Goal: Task Accomplishment & Management: Complete application form

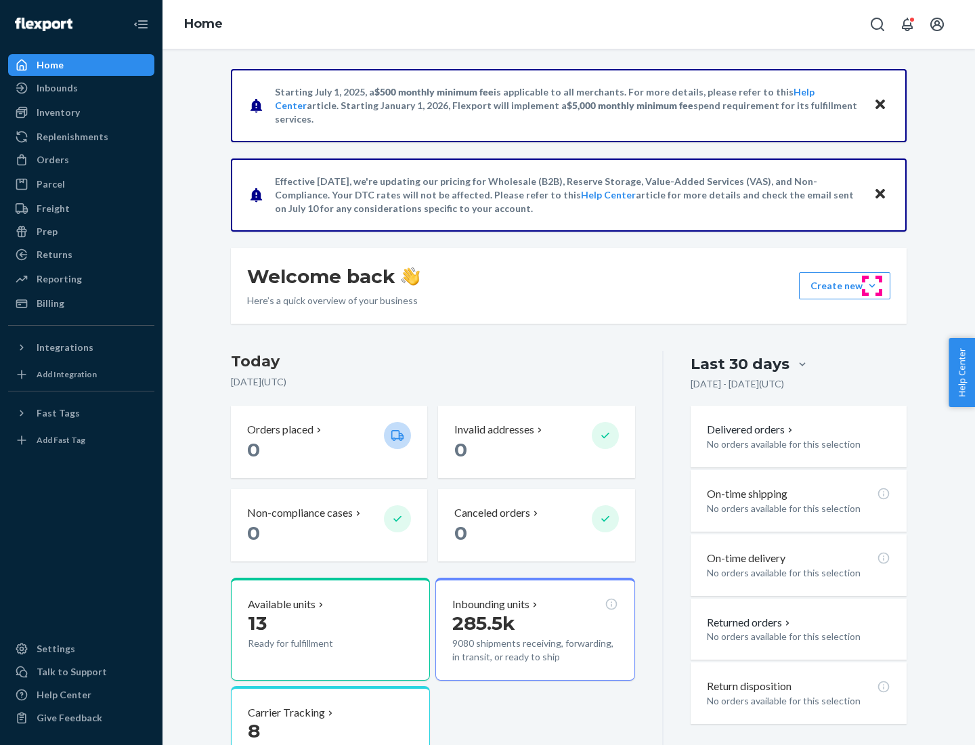
click at [872, 286] on button "Create new Create new inbound Create new order Create new product" at bounding box center [844, 285] width 91 height 27
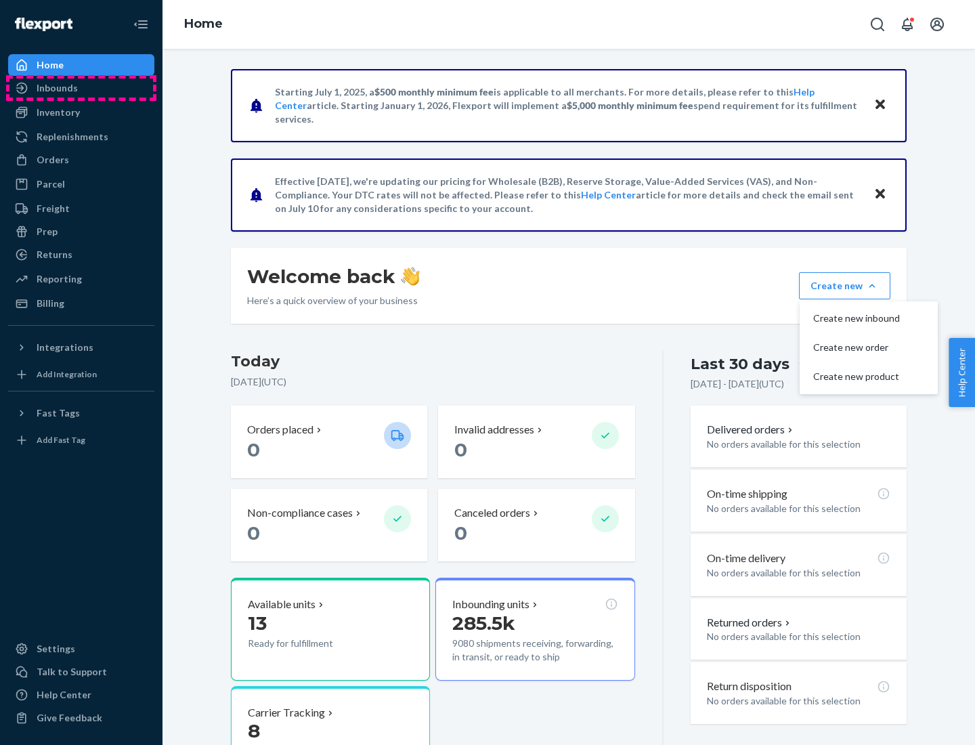
click at [81, 88] on div "Inbounds" at bounding box center [81, 88] width 144 height 19
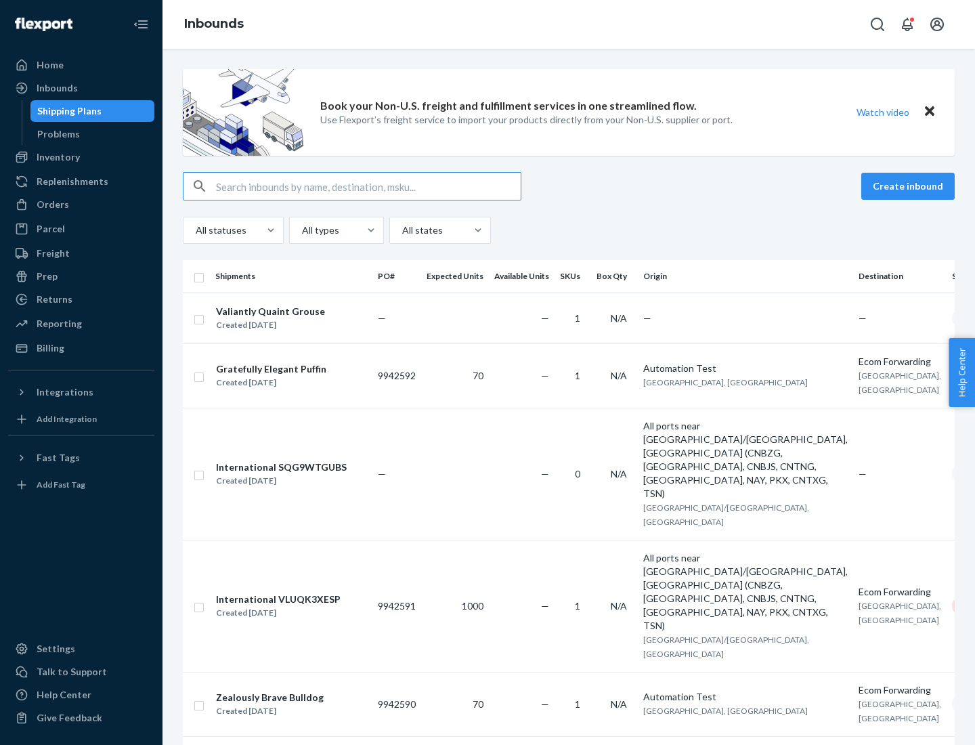
click at [910, 186] on button "Create inbound" at bounding box center [908, 186] width 93 height 27
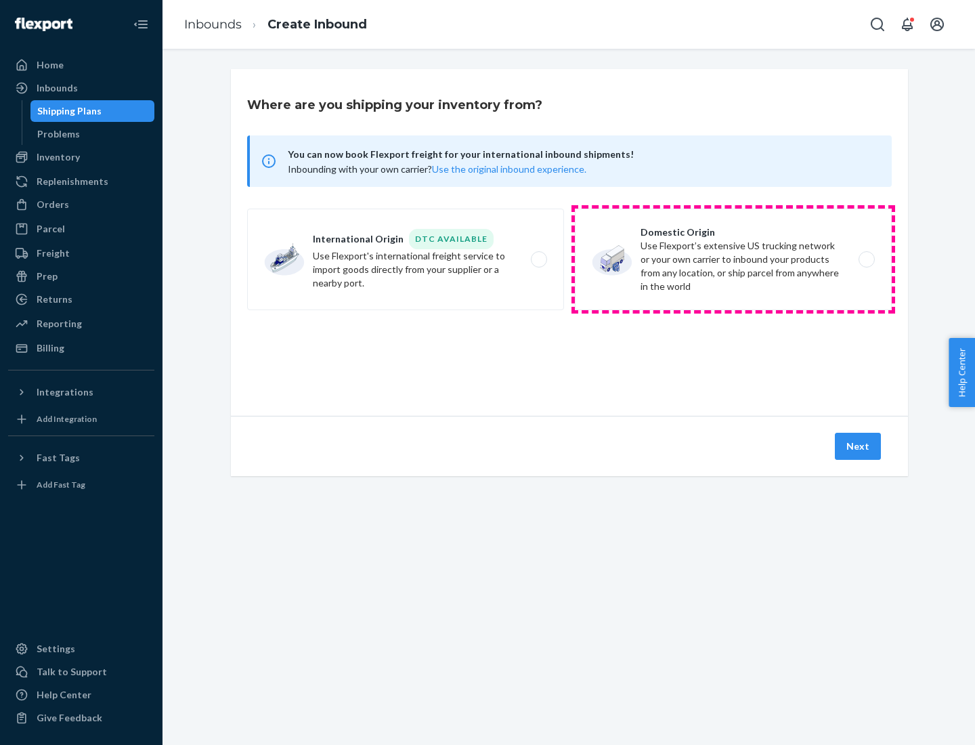
click at [734, 259] on label "Domestic Origin Use Flexport’s extensive US trucking network or your own carrie…" at bounding box center [733, 260] width 317 height 102
click at [866, 259] on input "Domestic Origin Use Flexport’s extensive US trucking network or your own carrie…" at bounding box center [870, 259] width 9 height 9
radio input "true"
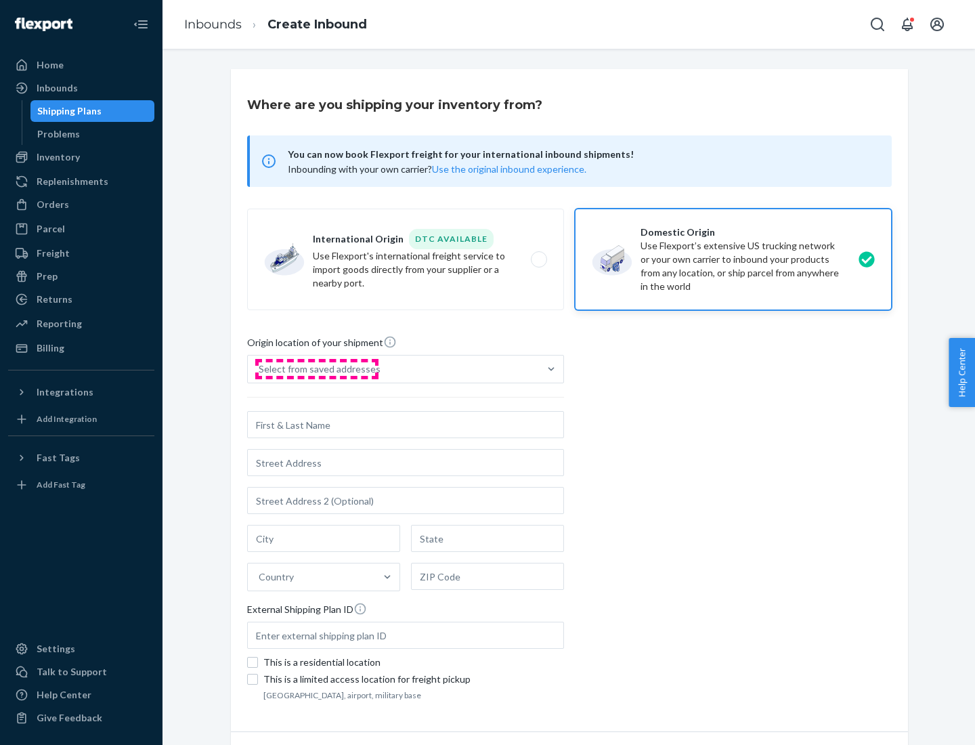
click at [316, 369] on div "Select from saved addresses" at bounding box center [320, 369] width 122 height 14
click at [260, 369] on input "Select from saved addresses" at bounding box center [259, 369] width 1 height 14
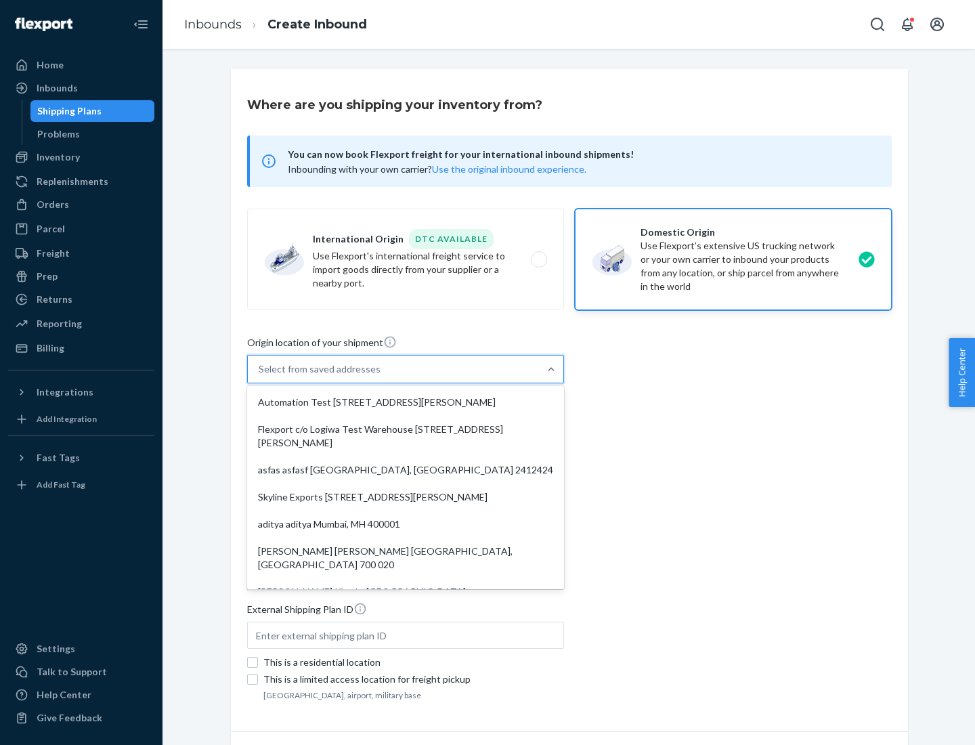
scroll to position [5, 0]
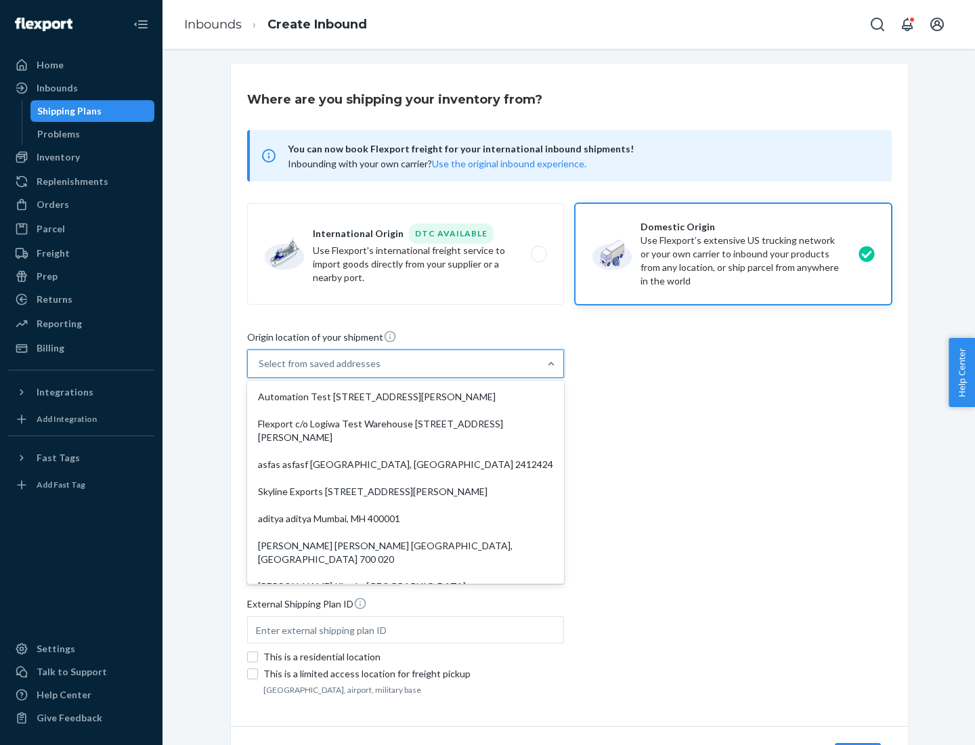
click at [406, 397] on div "Automation Test [STREET_ADDRESS][PERSON_NAME]" at bounding box center [406, 396] width 312 height 27
click at [260, 370] on input "option Automation Test [STREET_ADDRESS][PERSON_NAME]. 9 results available. Use …" at bounding box center [259, 364] width 1 height 14
type input "Automation Test"
type input "9th Floor"
type input "[GEOGRAPHIC_DATA]"
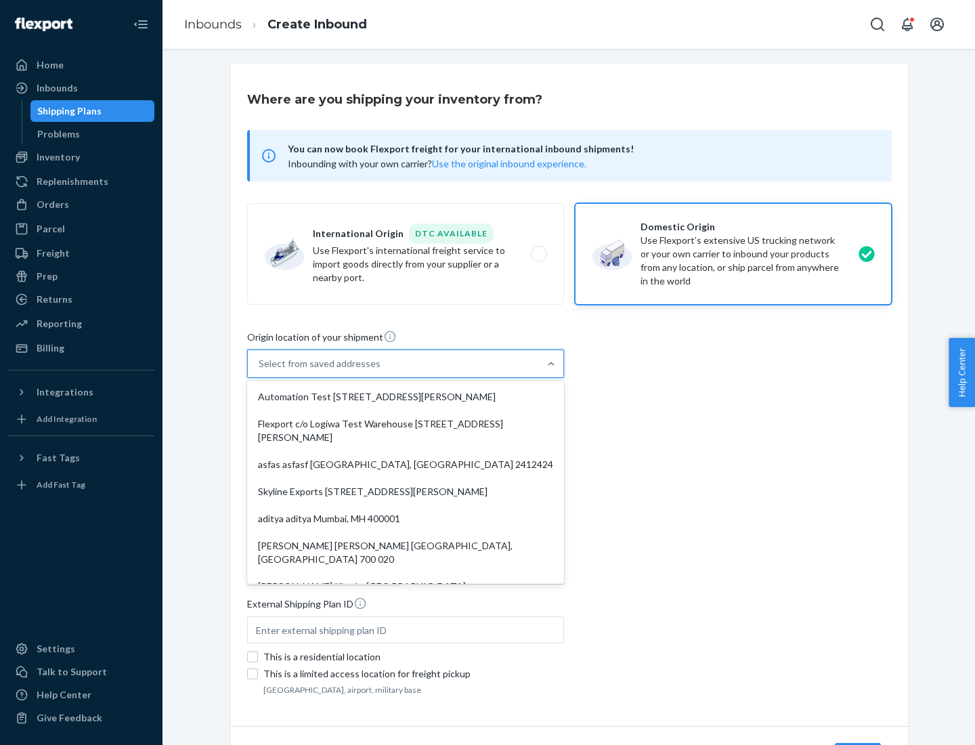
type input "CA"
type input "94104"
type input "[STREET_ADDRESS][PERSON_NAME]"
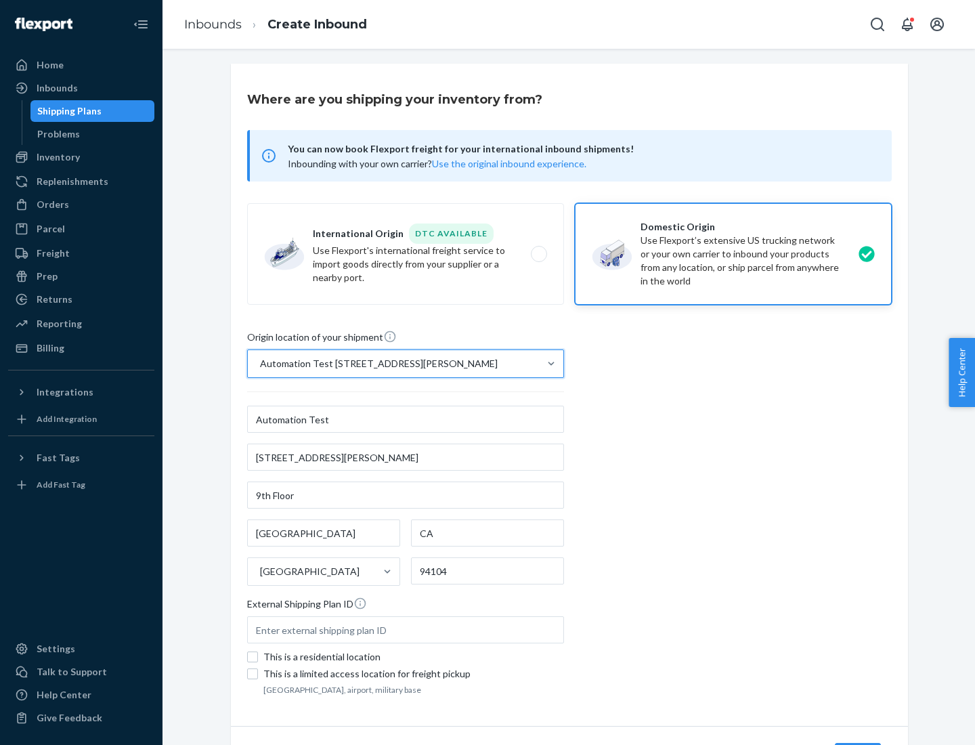
scroll to position [79, 0]
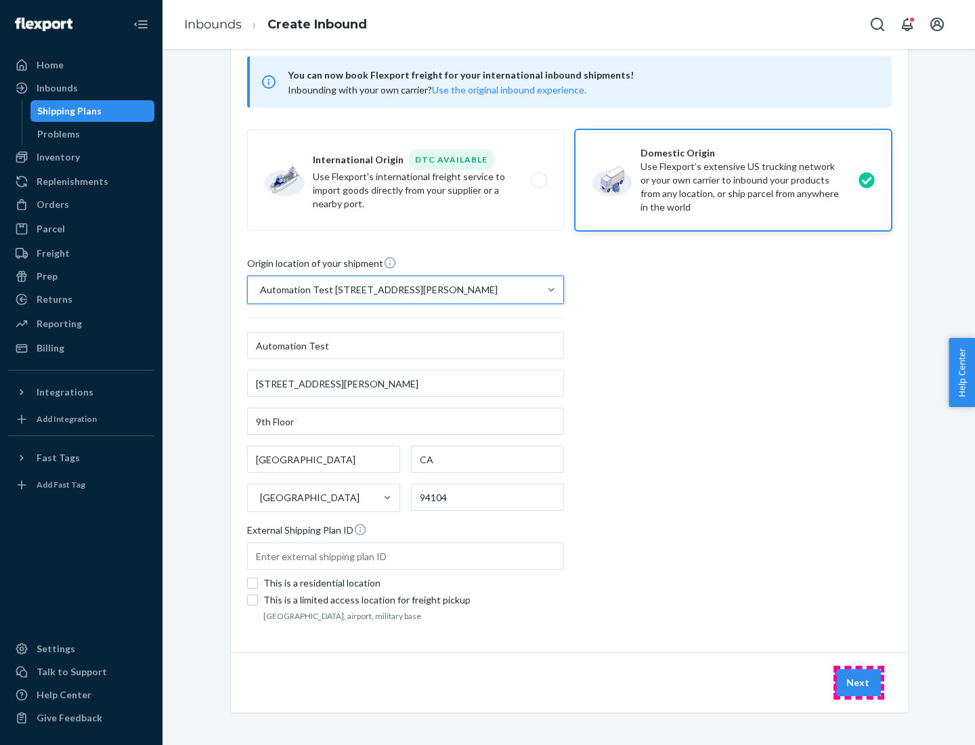
click at [859, 683] on button "Next" at bounding box center [858, 682] width 46 height 27
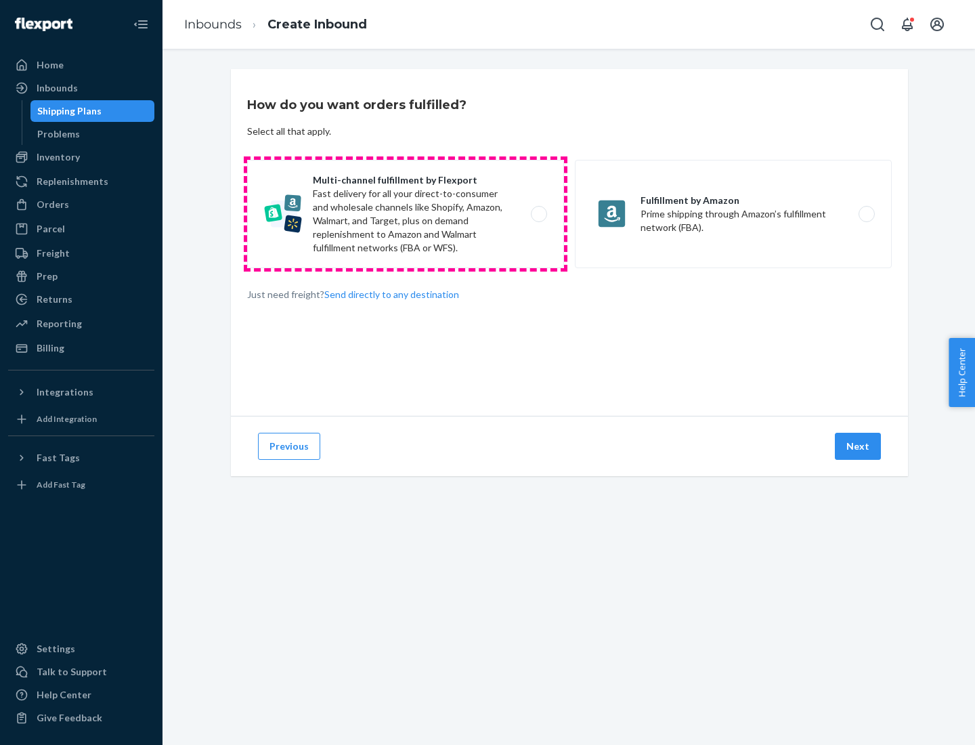
click at [406, 214] on label "Multi-channel fulfillment by Flexport Fast delivery for all your direct-to-cons…" at bounding box center [405, 214] width 317 height 108
click at [538, 214] on input "Multi-channel fulfillment by Flexport Fast delivery for all your direct-to-cons…" at bounding box center [542, 214] width 9 height 9
radio input "true"
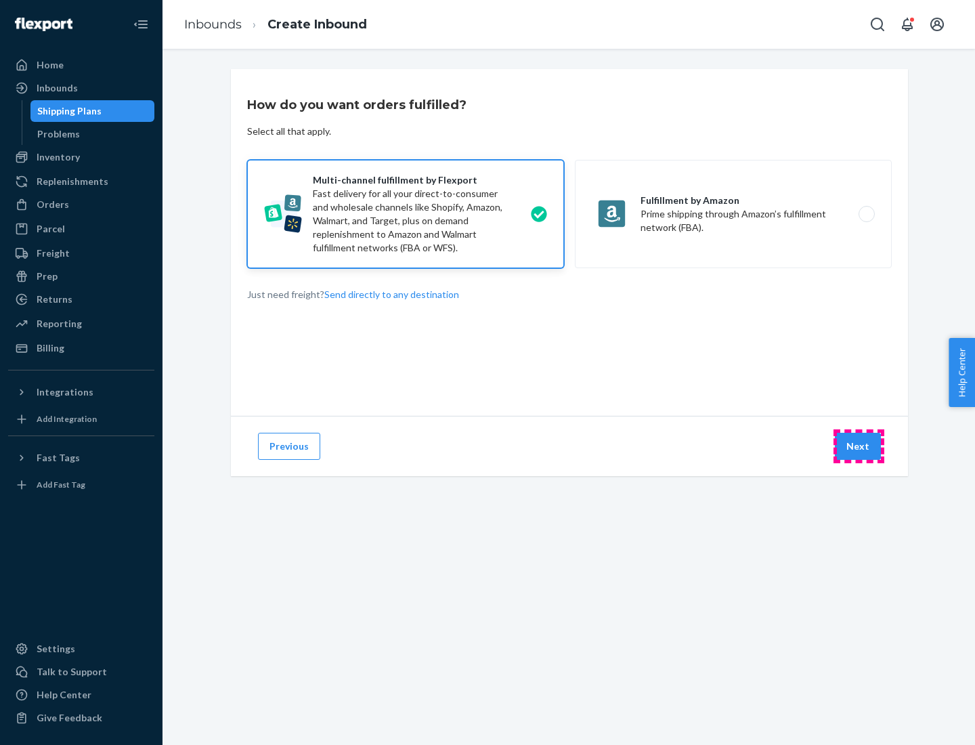
click at [859, 446] on button "Next" at bounding box center [858, 446] width 46 height 27
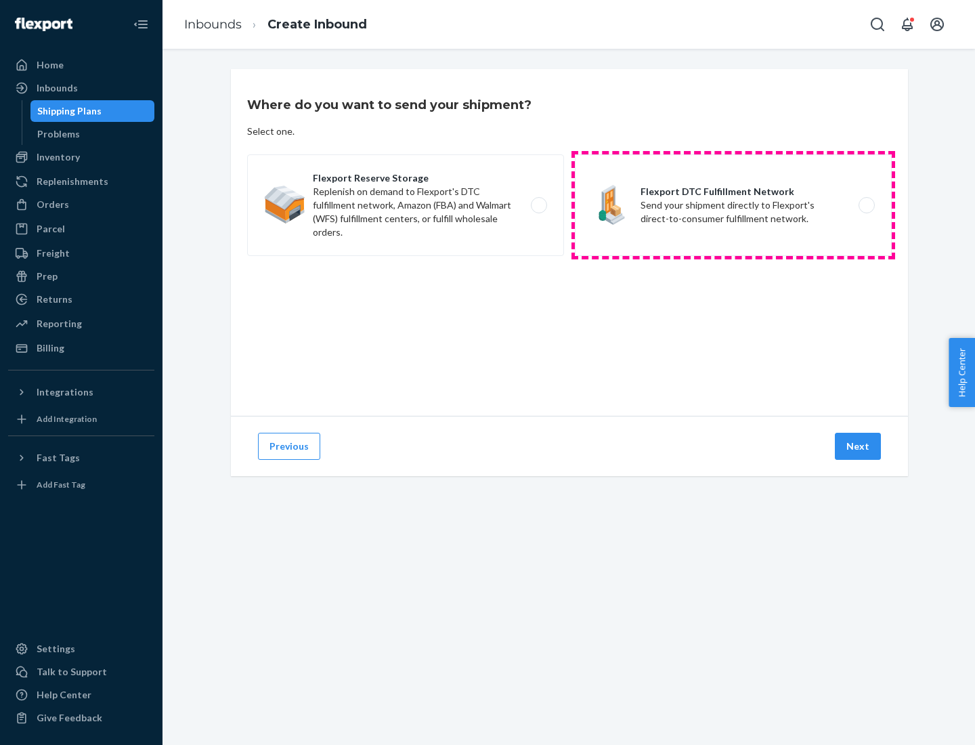
click at [734, 205] on label "Flexport DTC Fulfillment Network Send your shipment directly to Flexport's dire…" at bounding box center [733, 205] width 317 height 102
click at [866, 205] on input "Flexport DTC Fulfillment Network Send your shipment directly to Flexport's dire…" at bounding box center [870, 205] width 9 height 9
radio input "true"
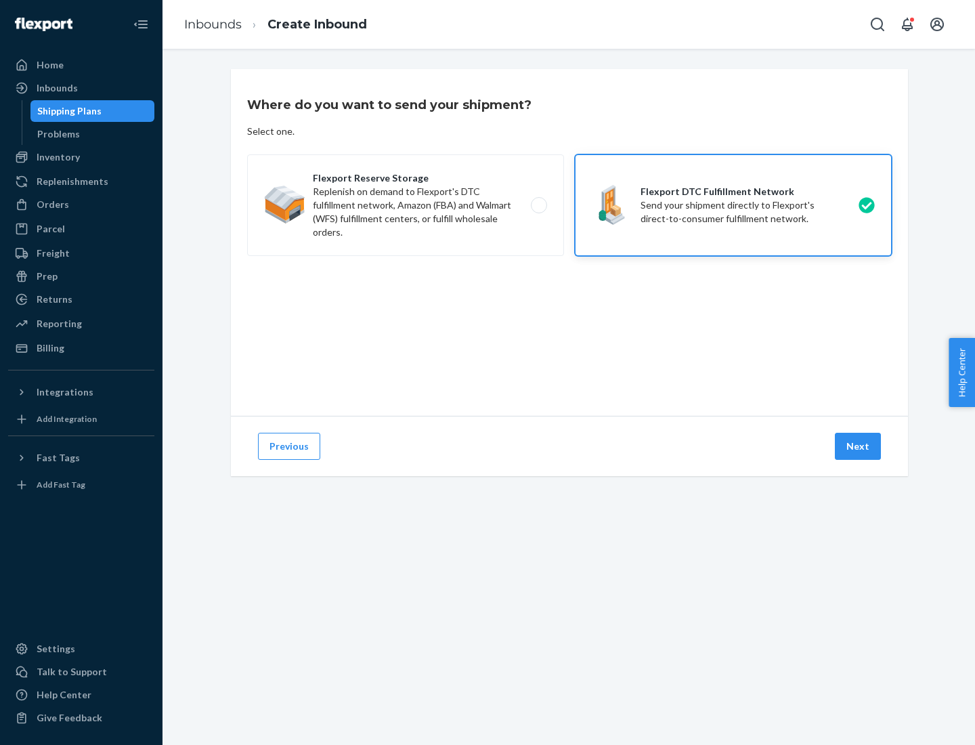
click at [859, 446] on button "Next" at bounding box center [858, 446] width 46 height 27
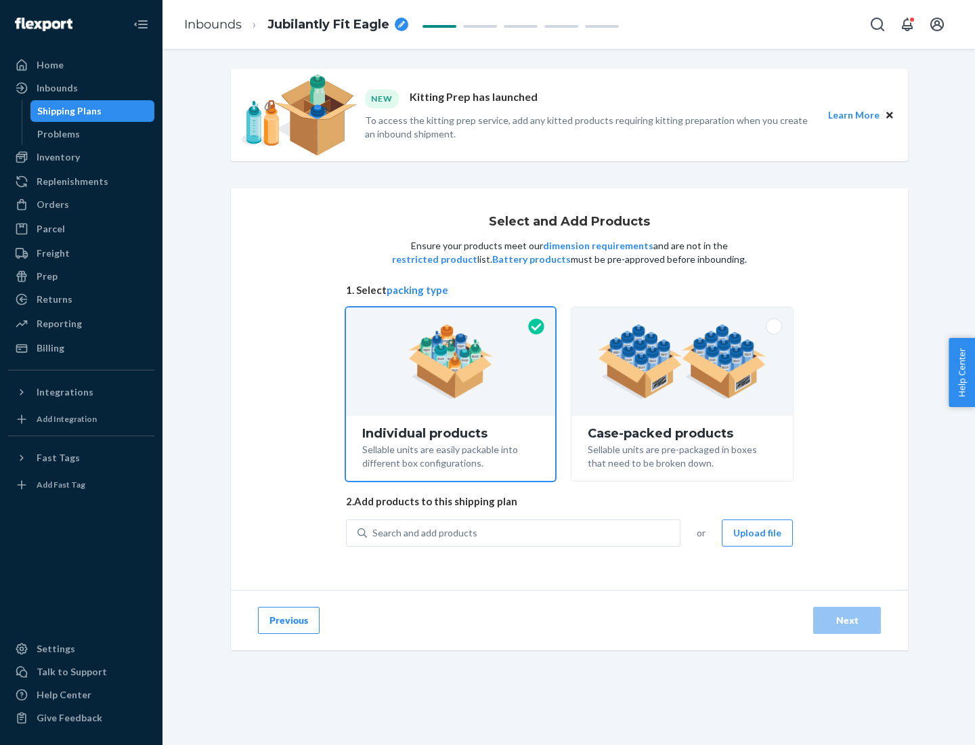
click at [683, 362] on img at bounding box center [682, 361] width 169 height 75
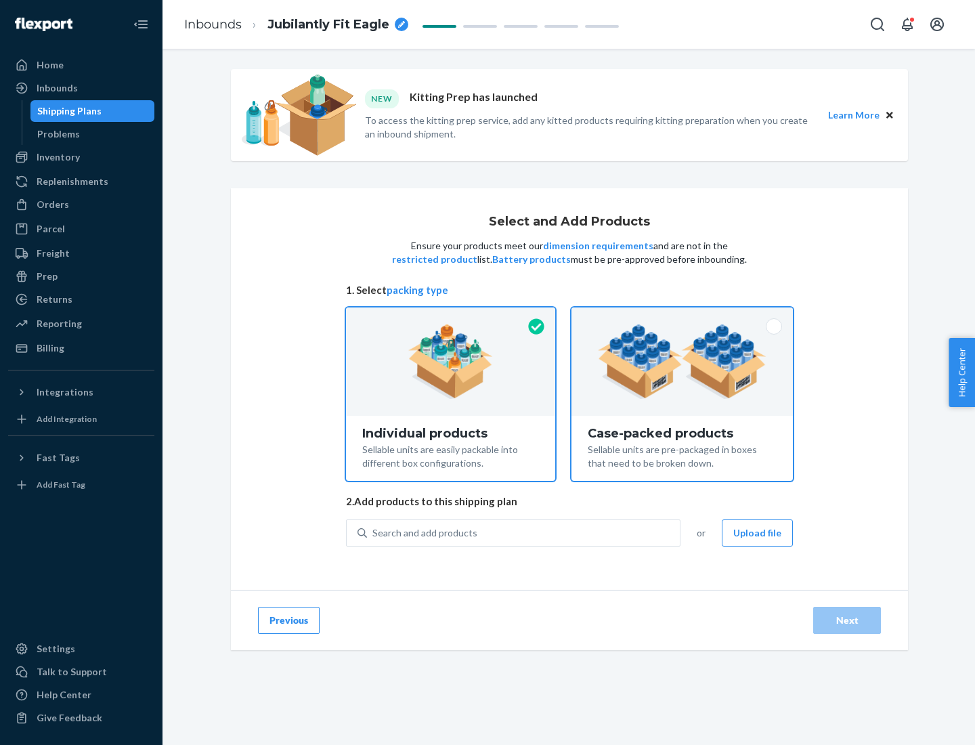
click at [683, 316] on input "Case-packed products Sellable units are pre-packaged in boxes that need to be b…" at bounding box center [682, 311] width 9 height 9
radio input "true"
radio input "false"
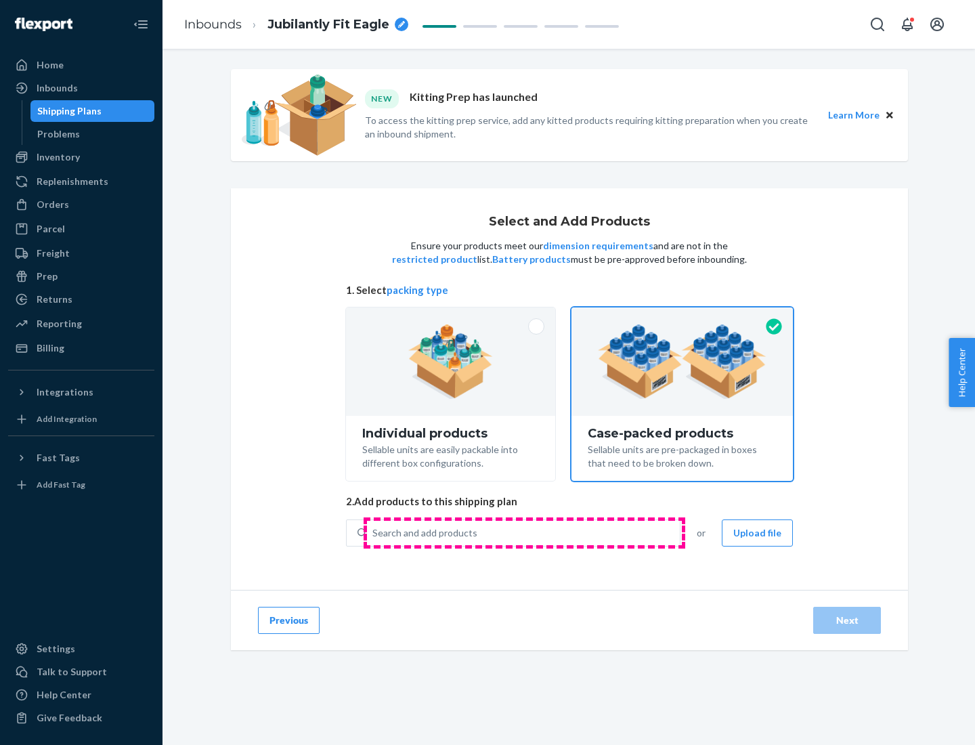
click at [524, 532] on div "Search and add products" at bounding box center [523, 533] width 313 height 24
click at [374, 532] on input "Search and add products" at bounding box center [373, 533] width 1 height 14
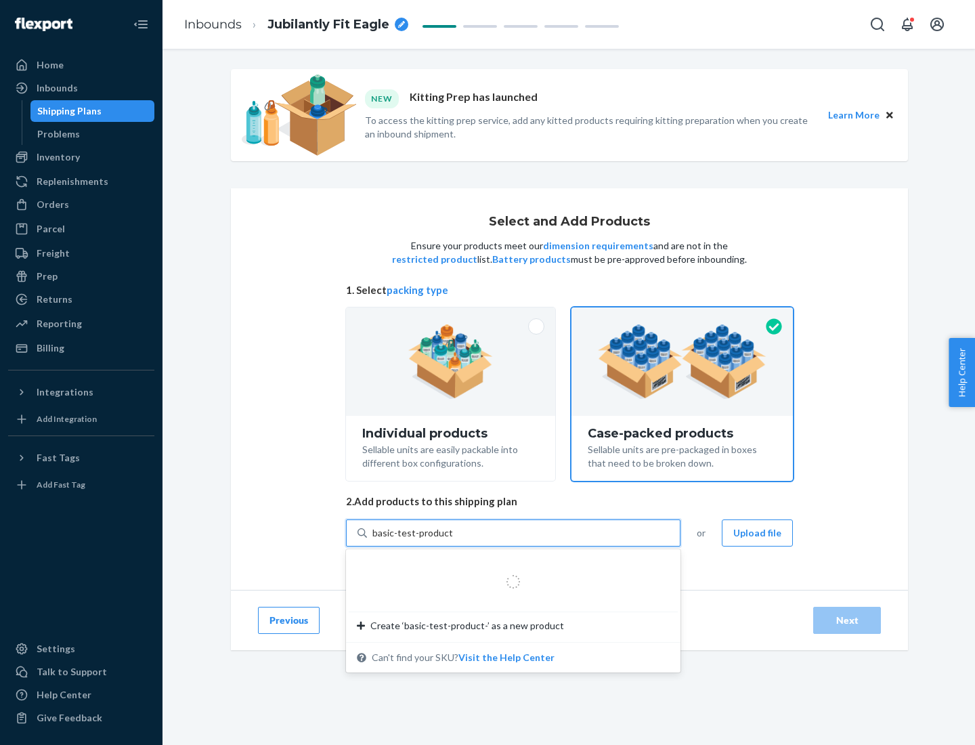
type input "basic-test-product-1"
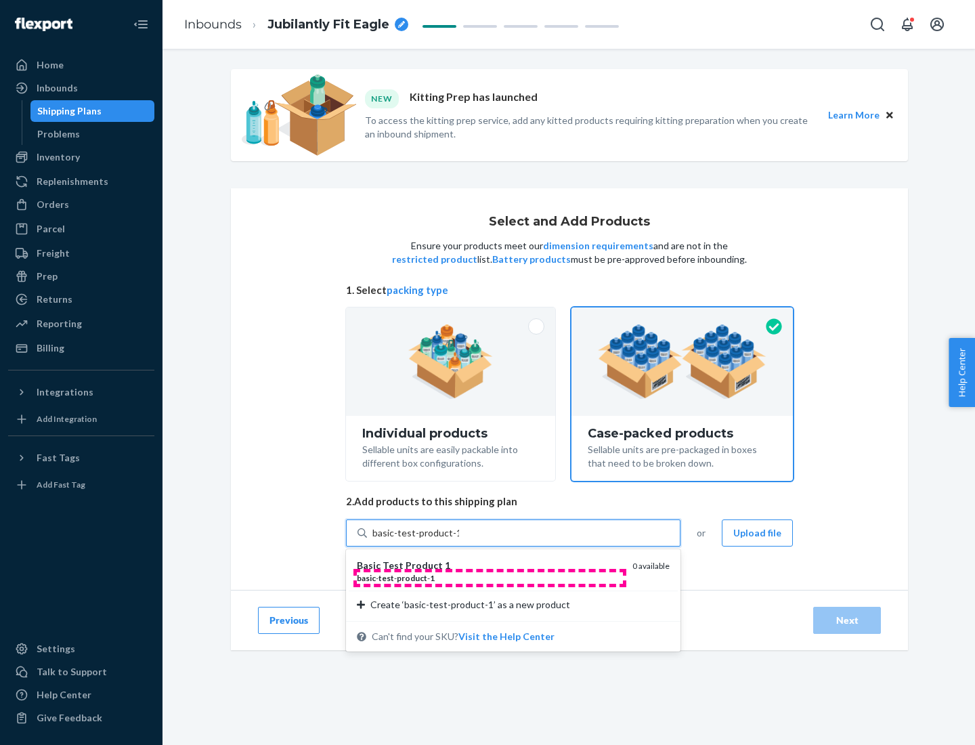
click at [490, 578] on div "basic - test - product - 1" at bounding box center [489, 578] width 265 height 12
click at [459, 540] on input "basic-test-product-1" at bounding box center [416, 533] width 87 height 14
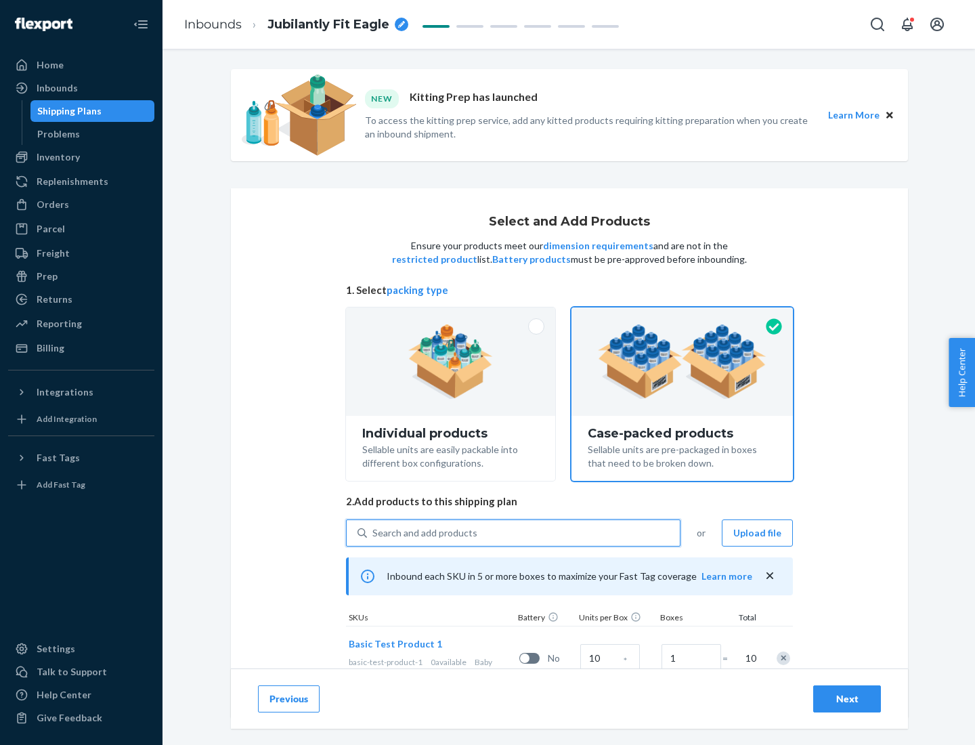
scroll to position [49, 0]
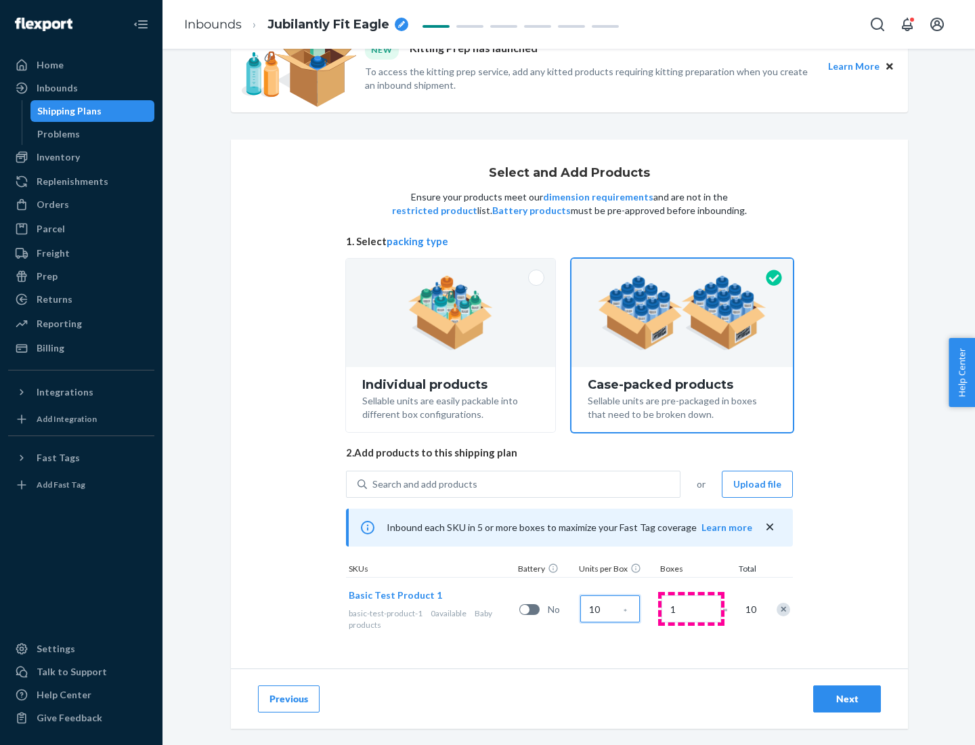
type input "10"
type input "7"
click at [847, 699] on div "Next" at bounding box center [847, 699] width 45 height 14
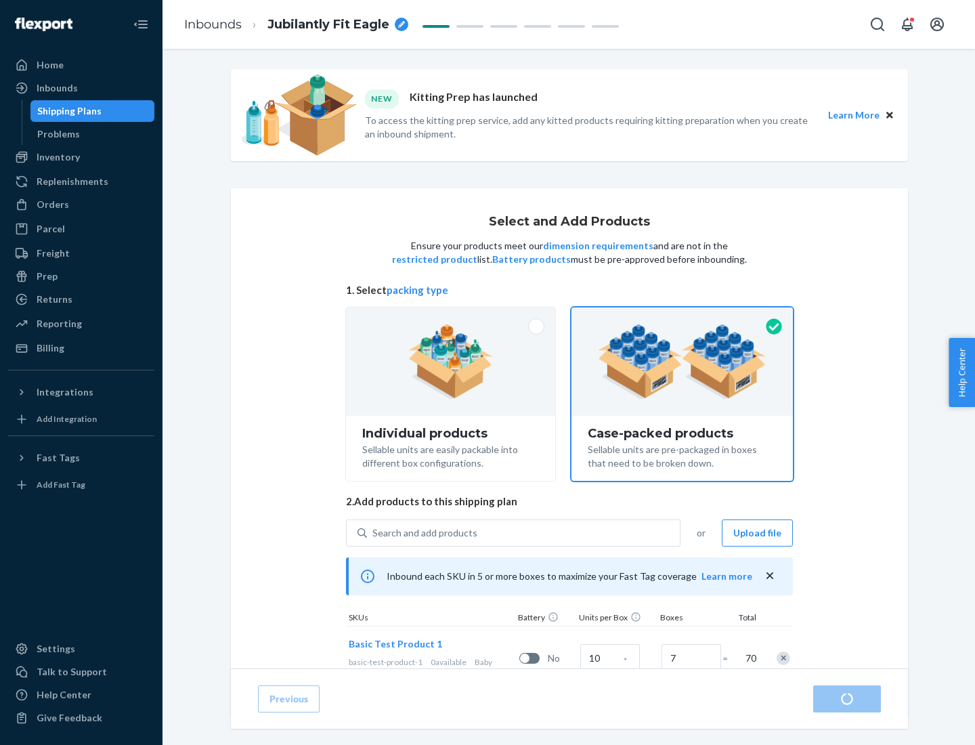
radio input "true"
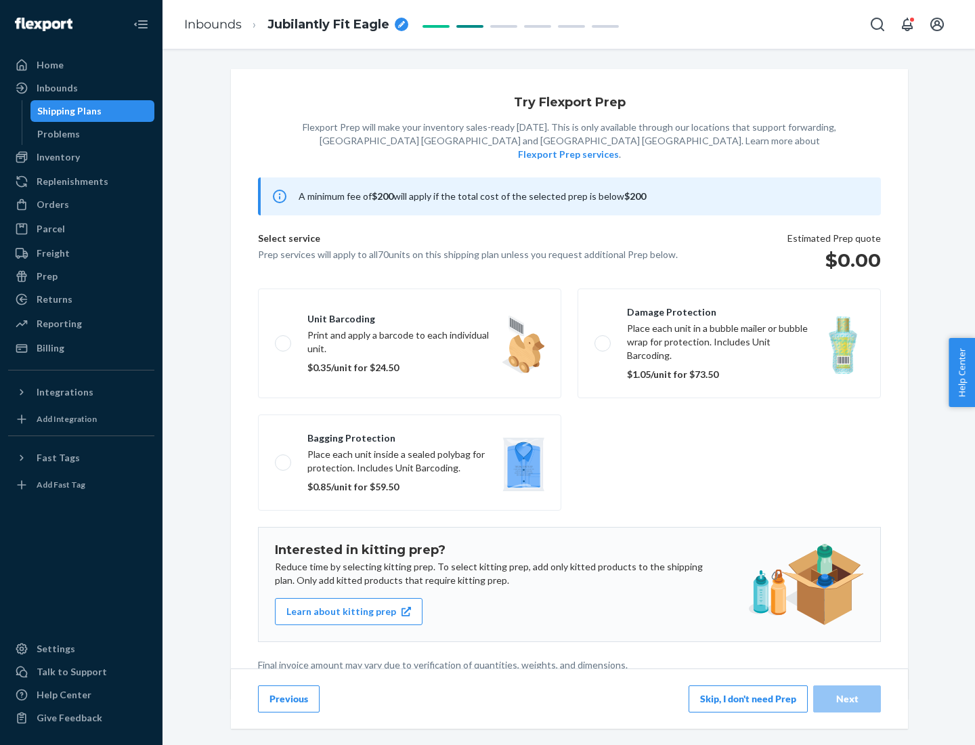
scroll to position [3, 0]
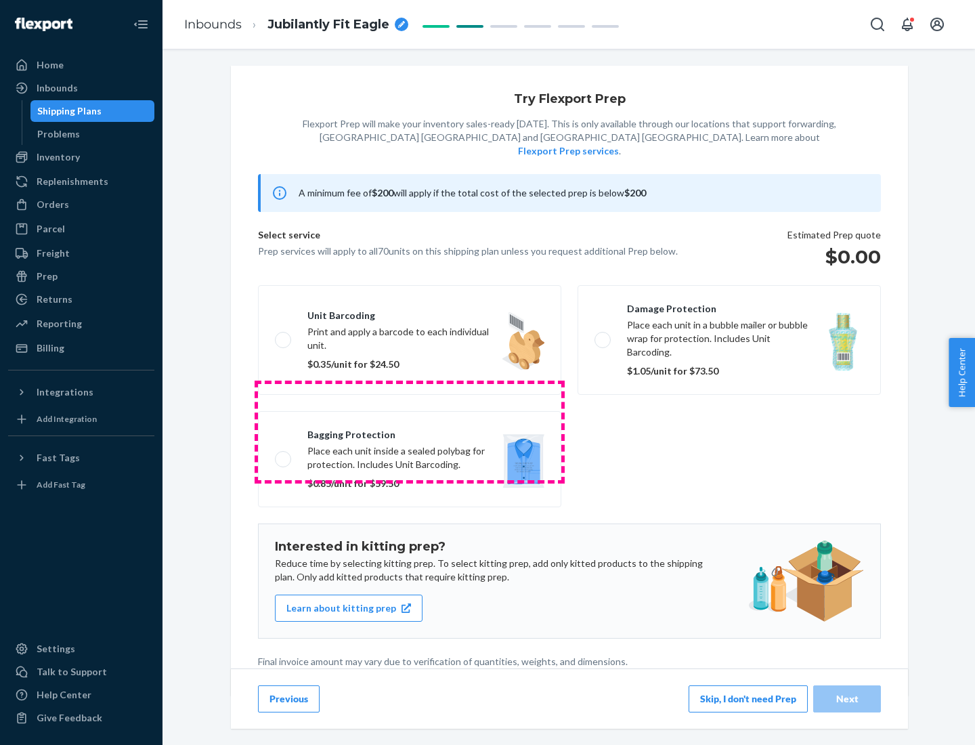
click at [410, 431] on label "Bagging protection Place each unit inside a sealed polybag for protection. Incl…" at bounding box center [409, 459] width 303 height 96
click at [284, 454] on input "Bagging protection Place each unit inside a sealed polybag for protection. Incl…" at bounding box center [279, 458] width 9 height 9
checkbox input "true"
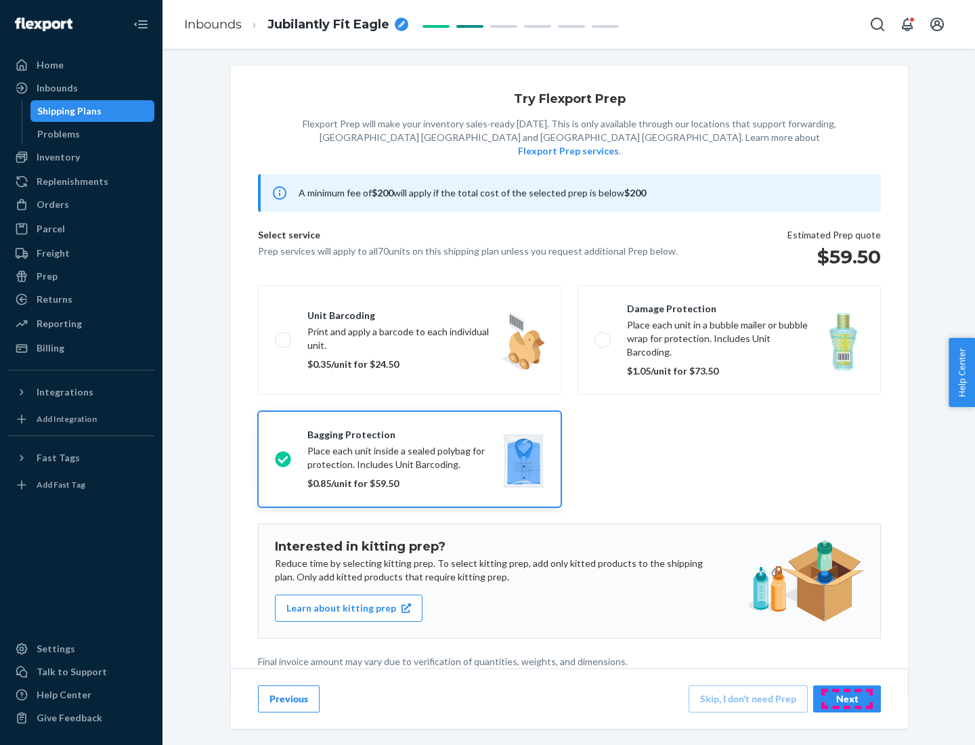
click at [847, 698] on div "Next" at bounding box center [847, 699] width 45 height 14
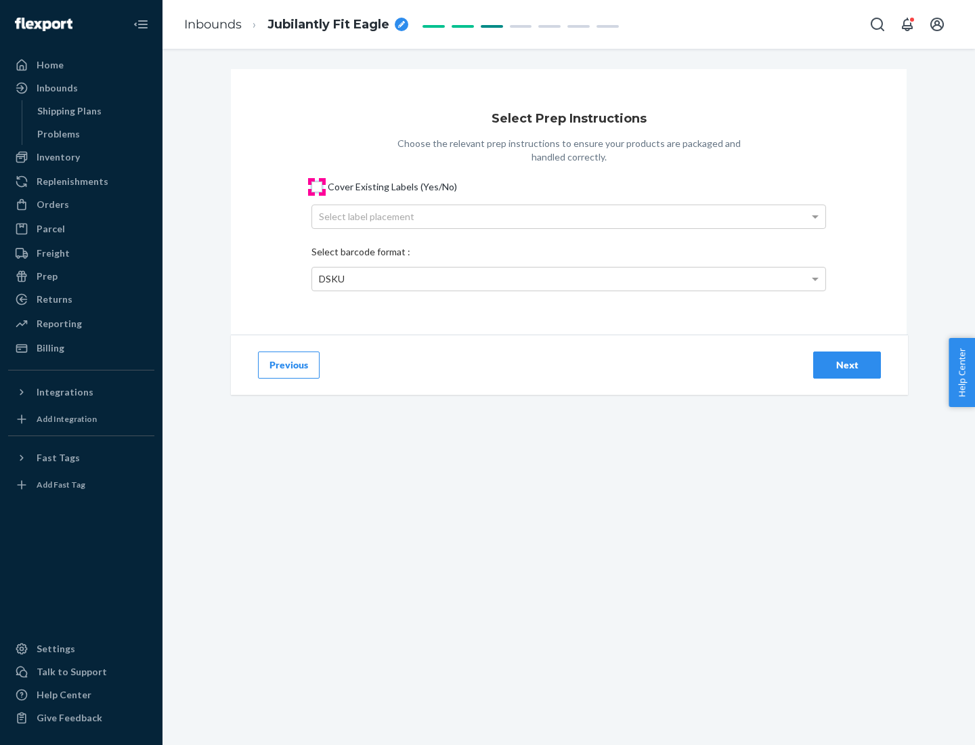
click at [317, 186] on input "Cover Existing Labels (Yes/No)" at bounding box center [317, 187] width 11 height 11
checkbox input "true"
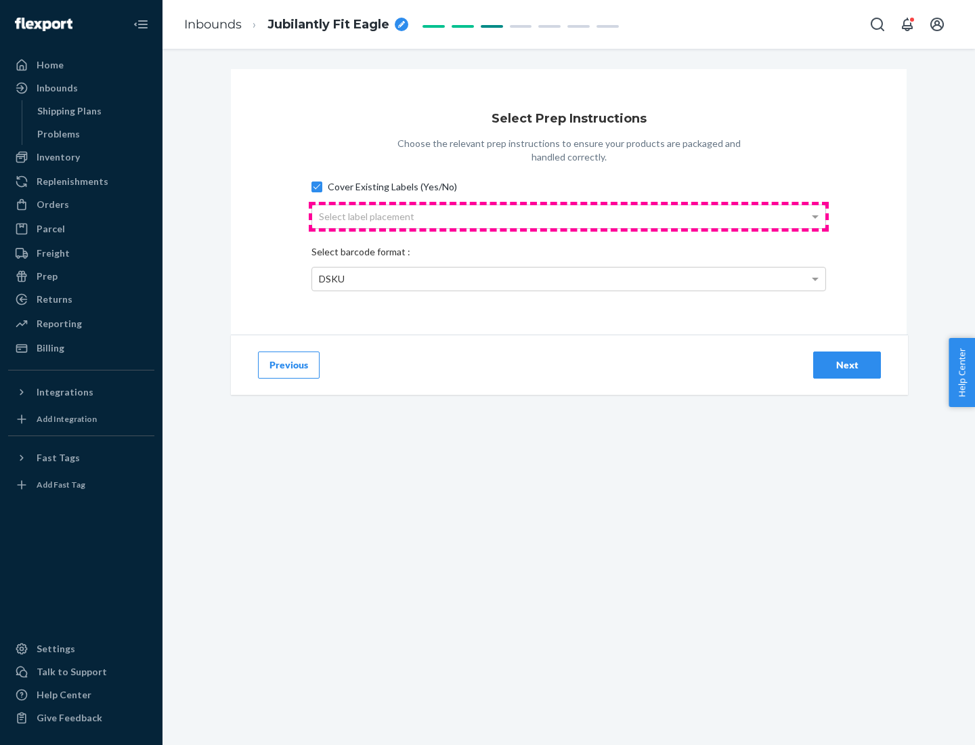
click at [569, 216] on div "Select label placement" at bounding box center [568, 216] width 513 height 23
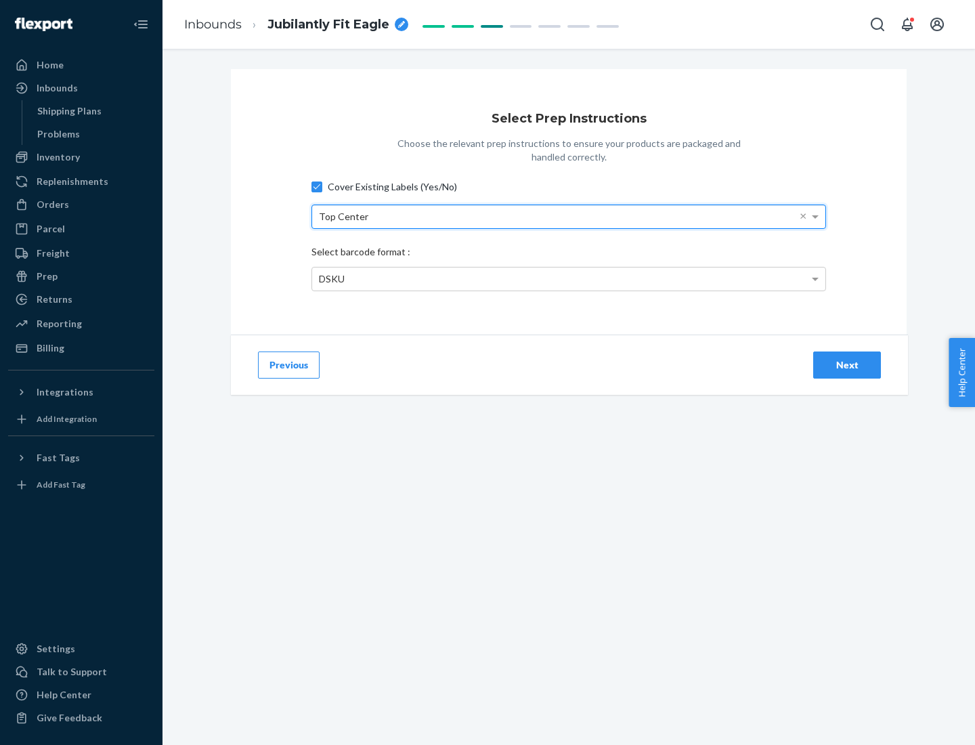
click at [569, 278] on div "DSKU" at bounding box center [568, 279] width 513 height 23
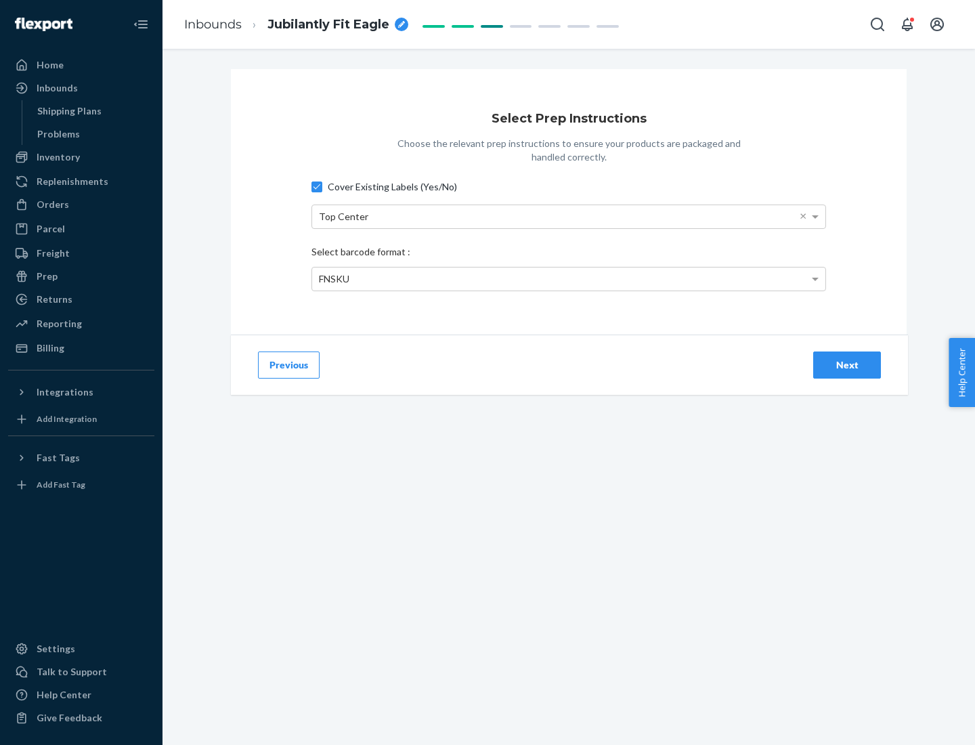
click at [847, 364] on div "Next" at bounding box center [847, 365] width 45 height 14
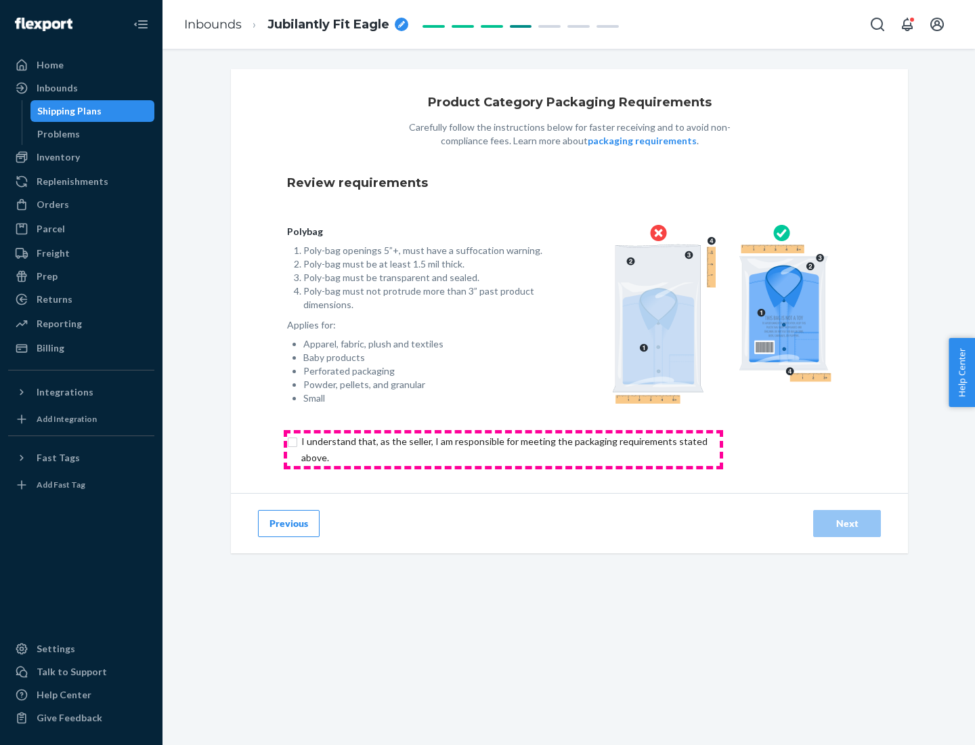
click at [503, 449] on input "checkbox" at bounding box center [512, 449] width 450 height 33
checkbox input "true"
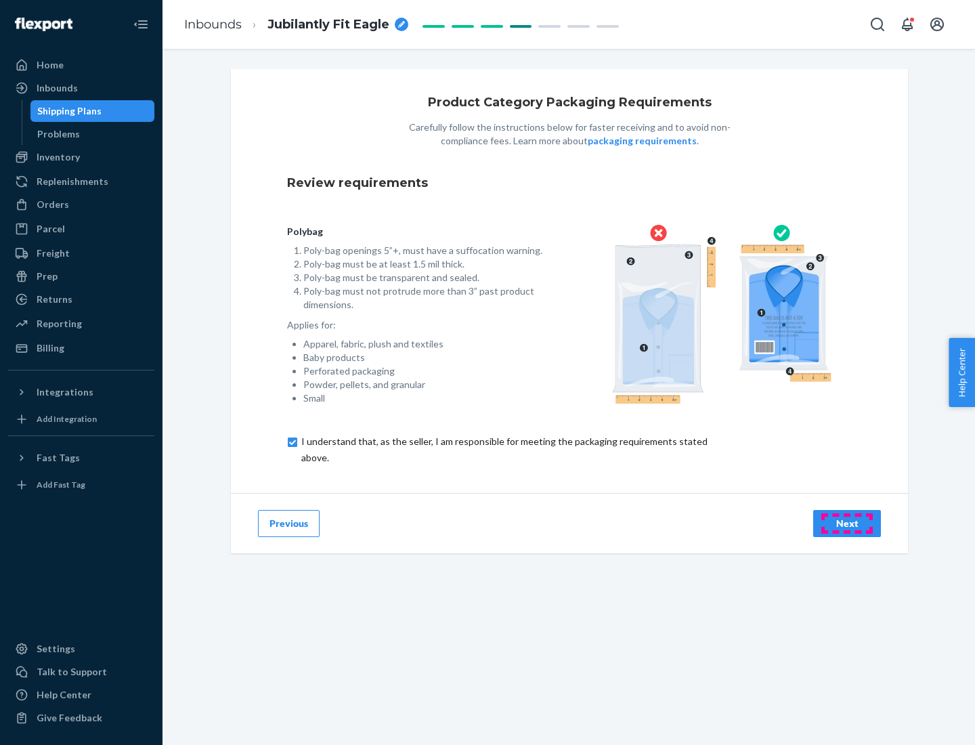
click at [847, 523] on div "Next" at bounding box center [847, 524] width 45 height 14
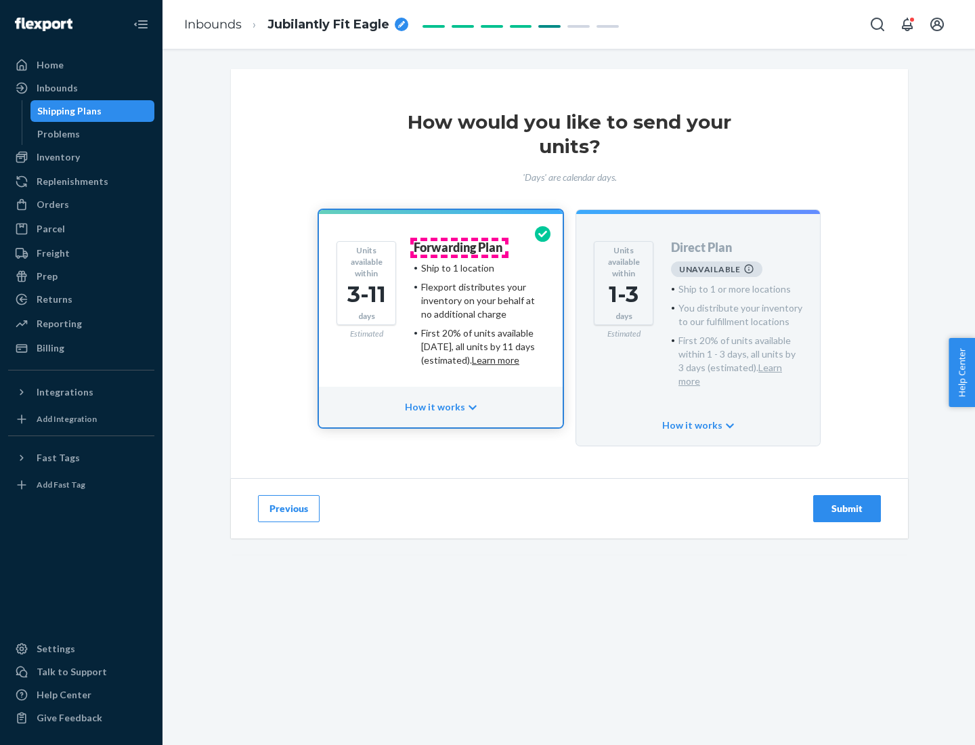
click at [459, 247] on h4 "Forwarding Plan" at bounding box center [458, 248] width 89 height 14
click at [847, 502] on div "Submit" at bounding box center [847, 509] width 45 height 14
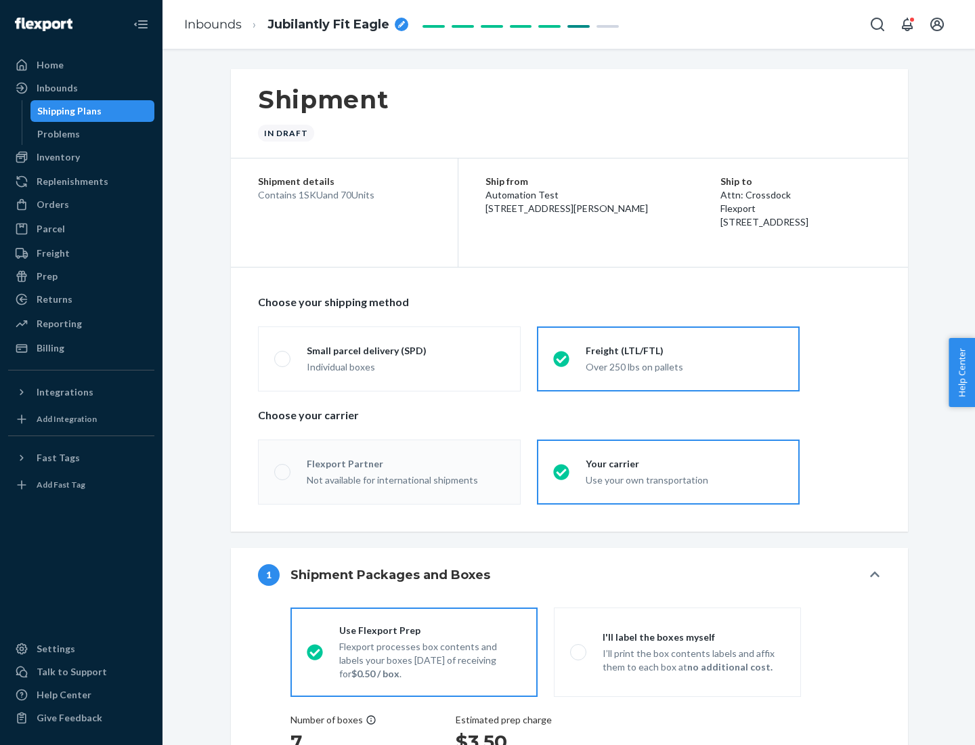
radio input "true"
radio input "false"
radio input "true"
radio input "false"
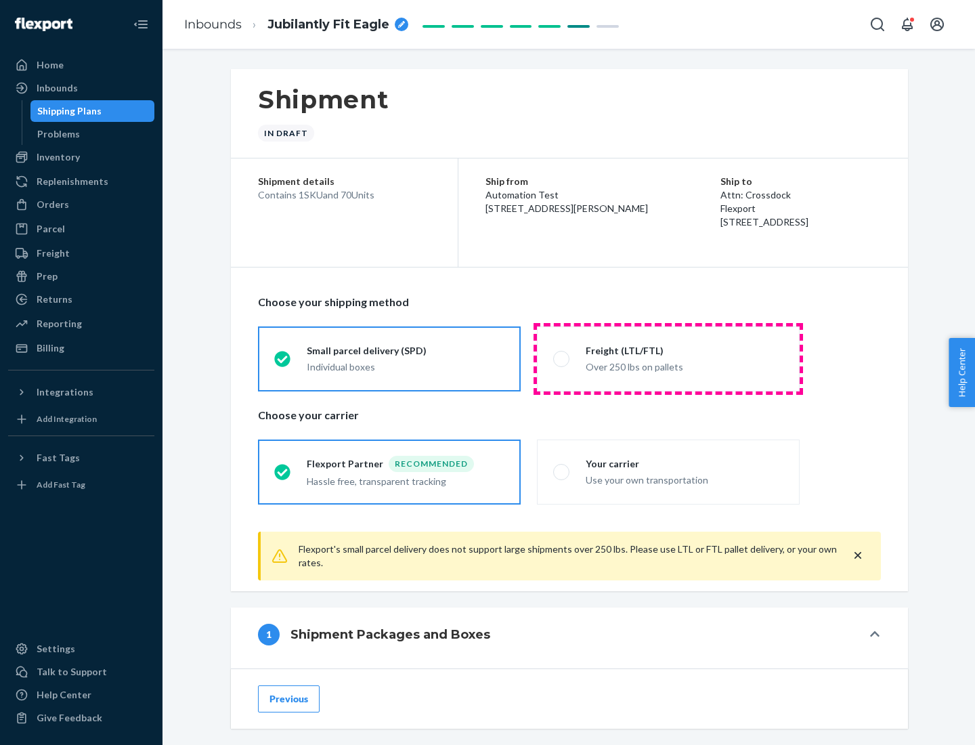
click at [668, 358] on div "Over 250 lbs on pallets" at bounding box center [685, 366] width 198 height 16
click at [562, 358] on input "Freight (LTL/FTL) Over 250 lbs on pallets" at bounding box center [557, 358] width 9 height 9
radio input "true"
radio input "false"
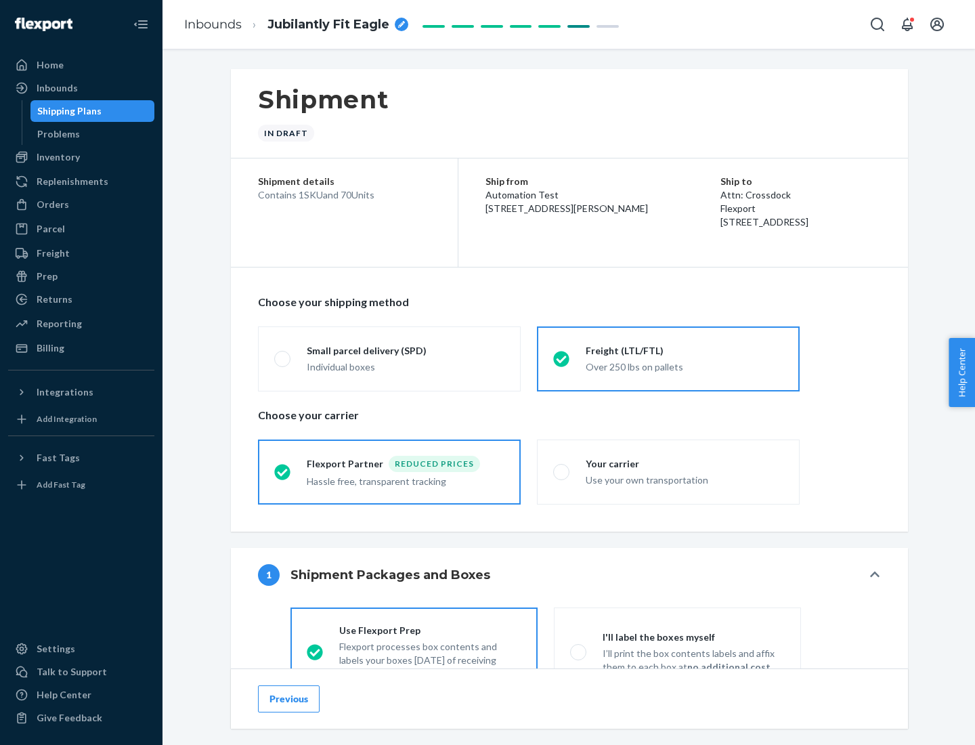
scroll to position [75, 0]
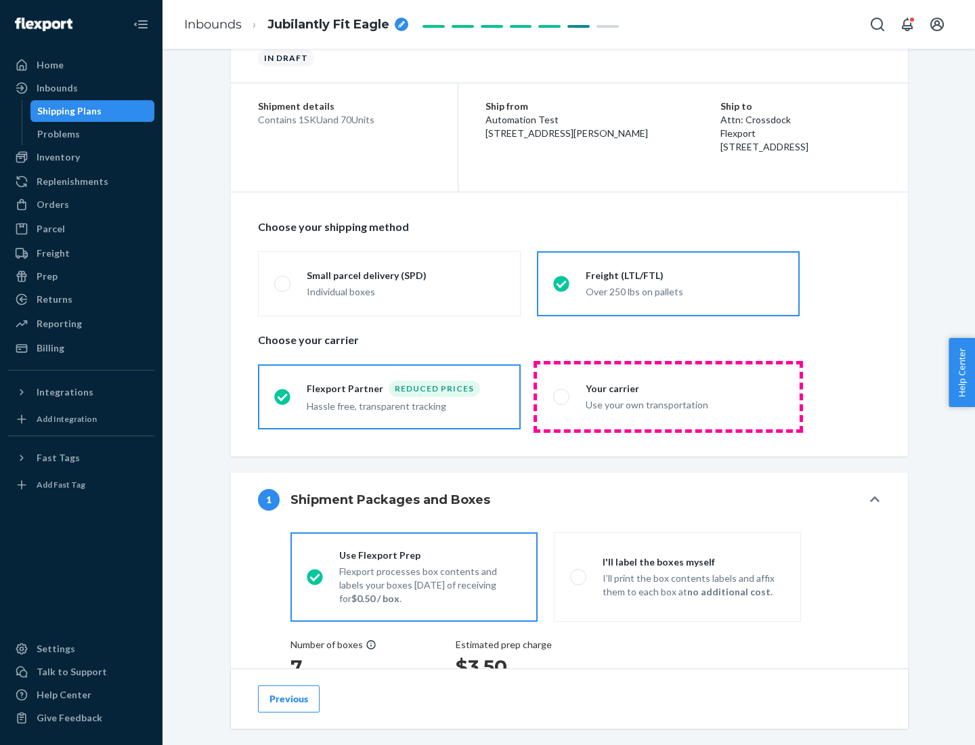
click at [668, 396] on div "Use your own transportation" at bounding box center [685, 404] width 198 height 16
click at [562, 396] on input "Your carrier Use your own transportation" at bounding box center [557, 396] width 9 height 9
radio input "true"
radio input "false"
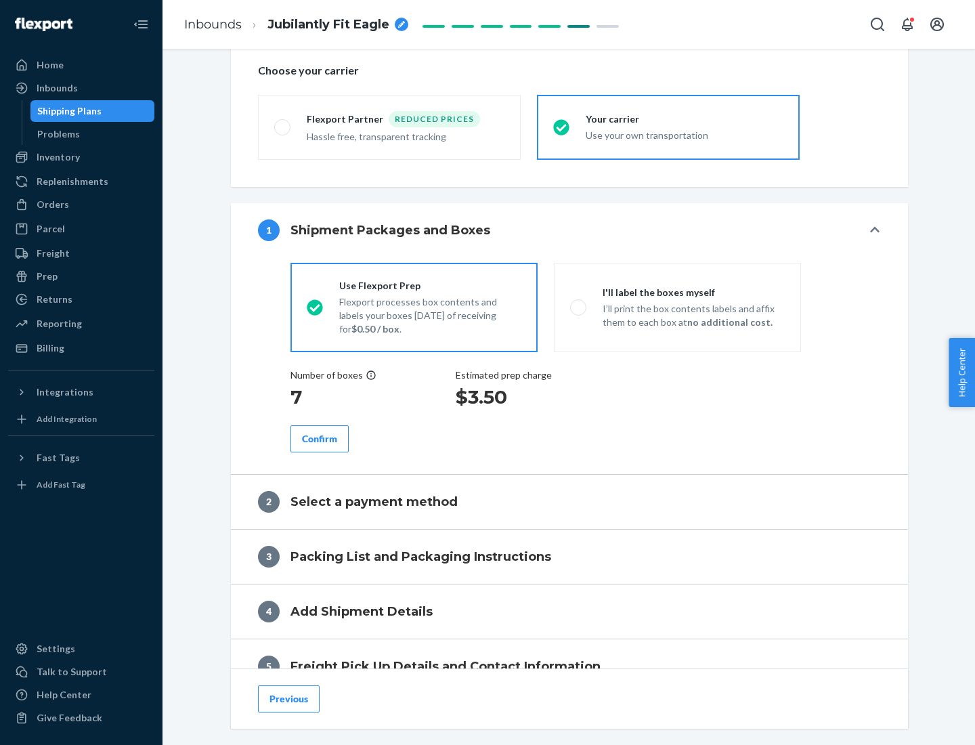
scroll to position [255, 0]
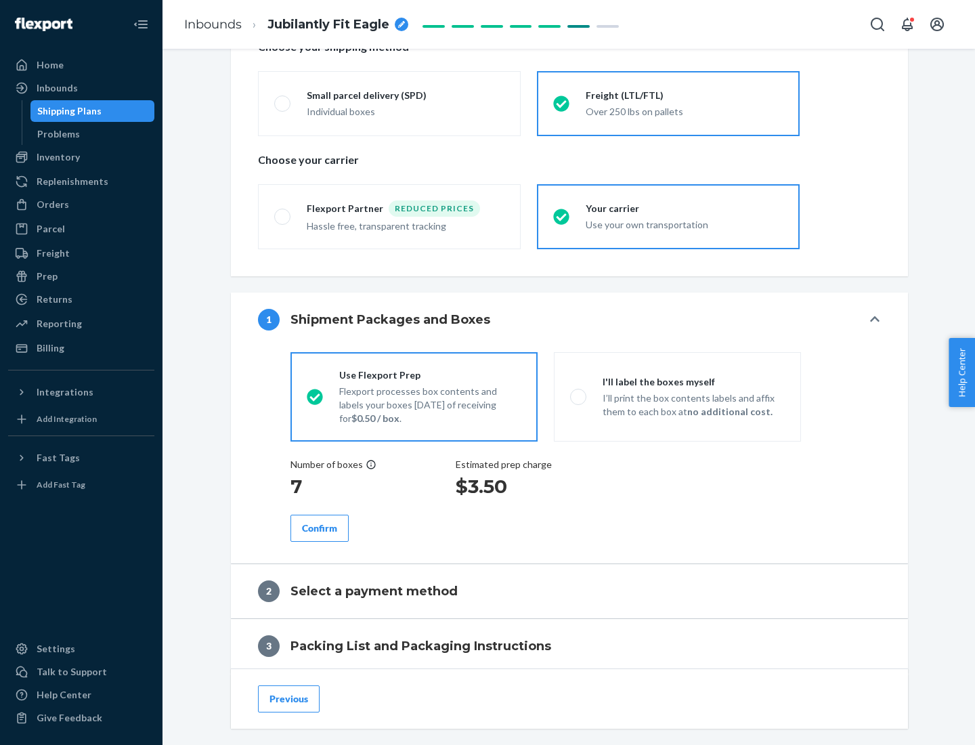
click at [677, 396] on p "I’ll print the box contents labels and affix them to each box at no additional …" at bounding box center [694, 404] width 182 height 27
click at [579, 396] on input "I'll label the boxes myself I’ll print the box contents labels and affix them t…" at bounding box center [574, 396] width 9 height 9
radio input "true"
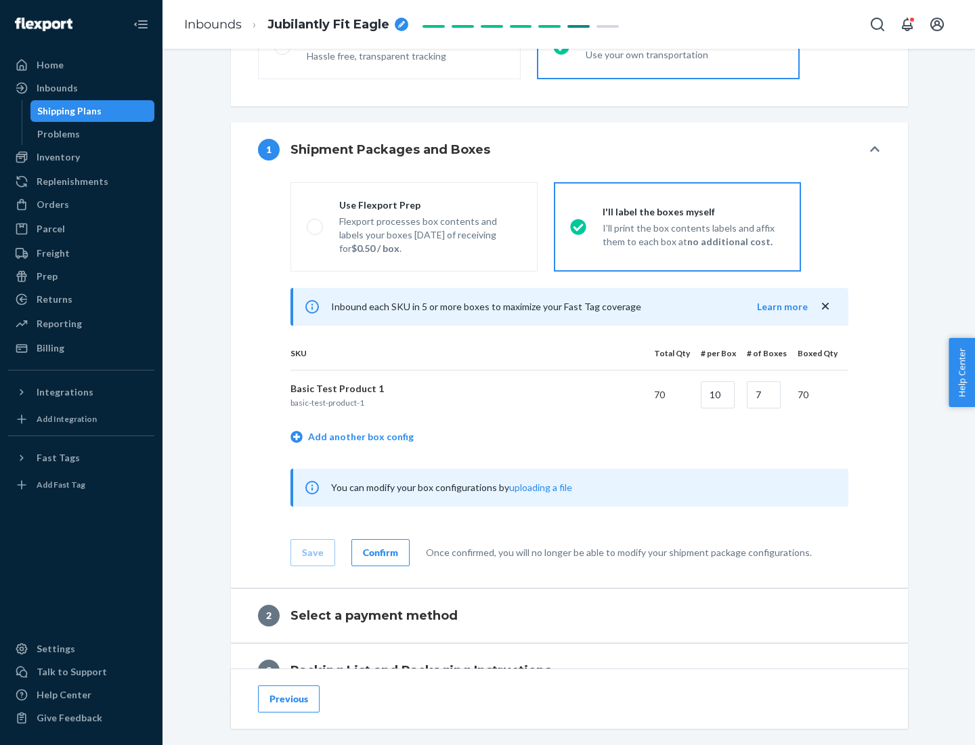
scroll to position [234, 0]
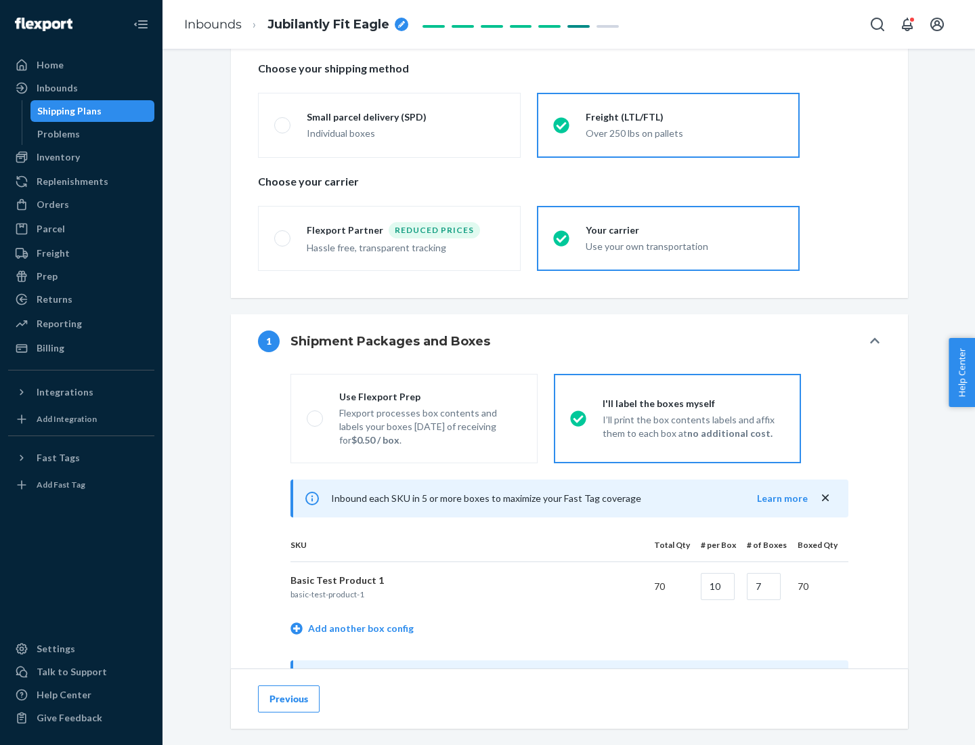
click at [430, 396] on div "Use Flexport Prep" at bounding box center [430, 397] width 182 height 14
click at [316, 414] on input "Use Flexport Prep Flexport processes box contents and labels your boxes [DATE] …" at bounding box center [311, 418] width 9 height 9
radio input "true"
radio input "false"
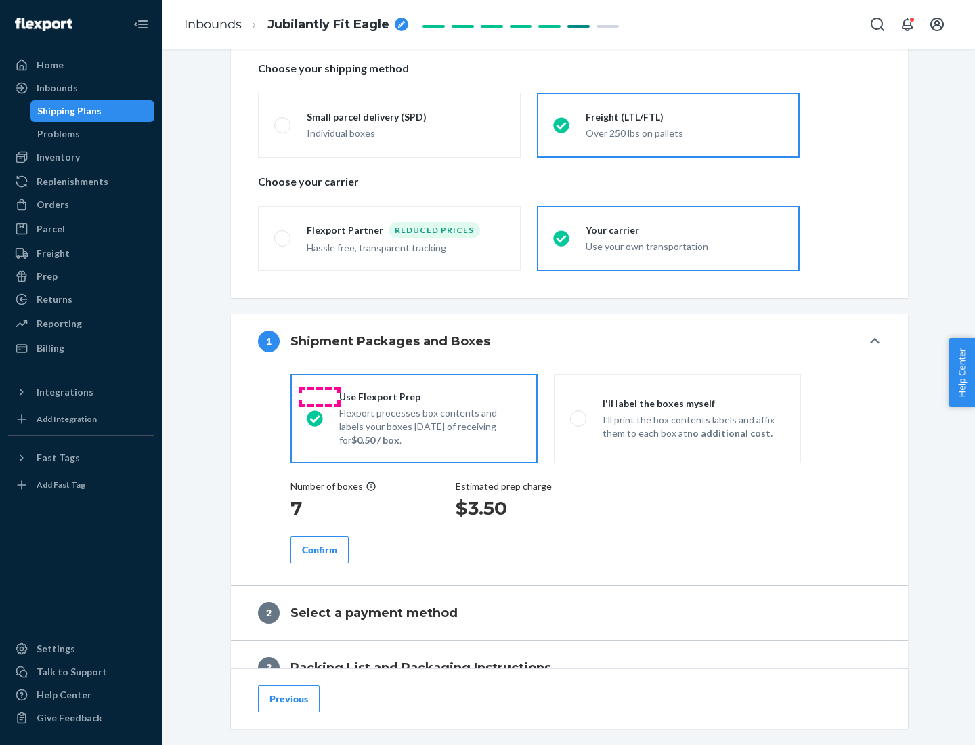
scroll to position [387, 0]
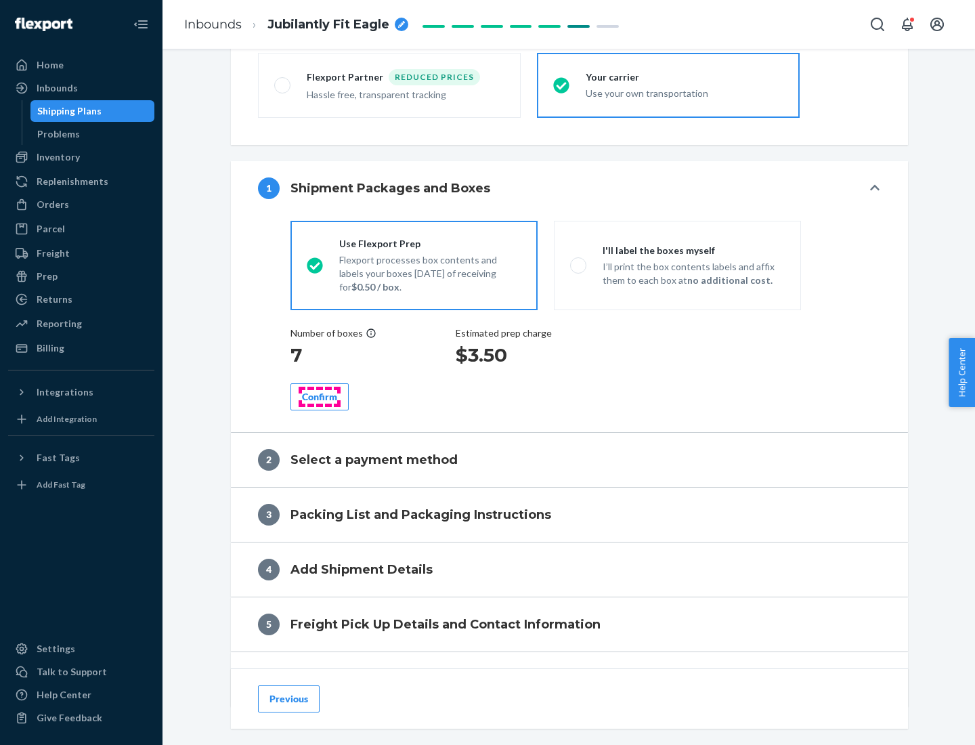
click at [320, 396] on div "Confirm" at bounding box center [319, 397] width 35 height 14
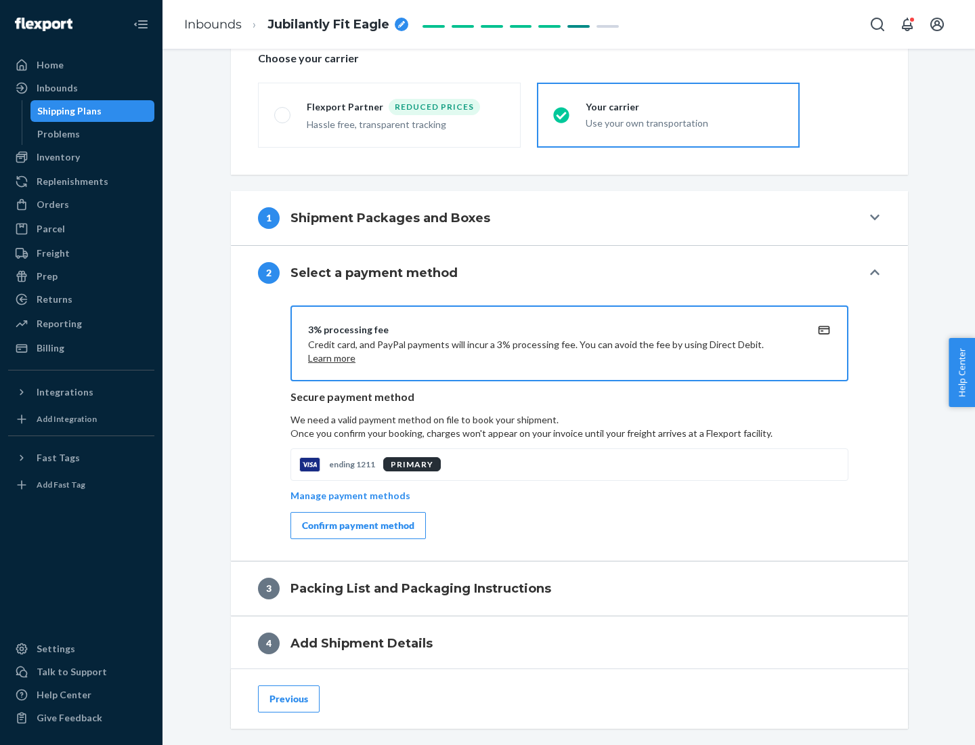
scroll to position [486, 0]
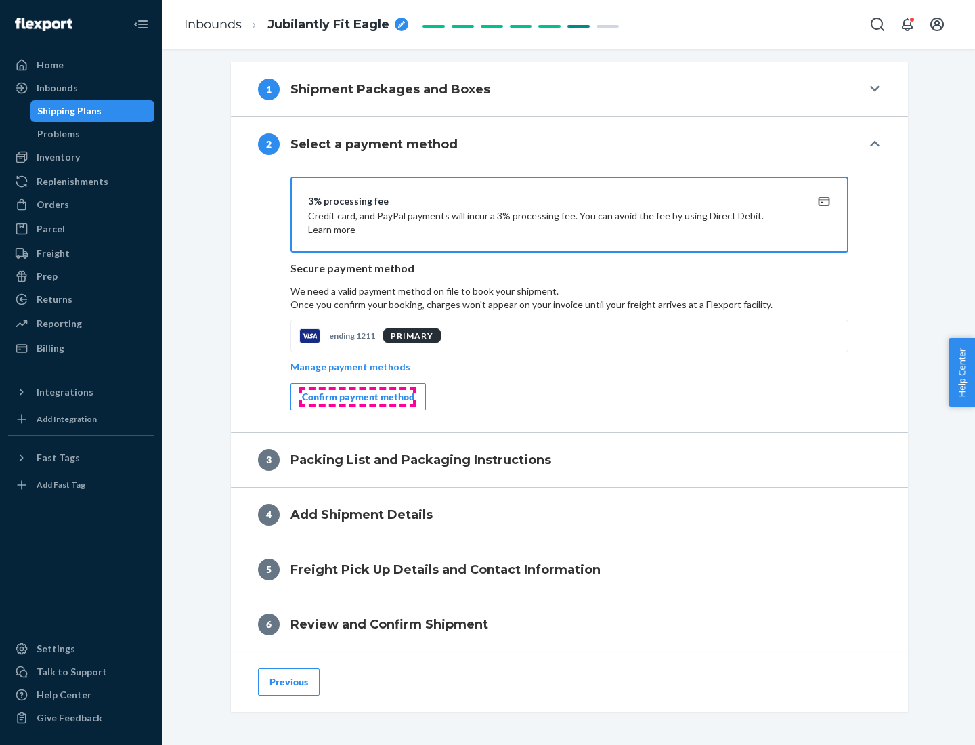
click at [357, 397] on div "Confirm payment method" at bounding box center [358, 397] width 112 height 14
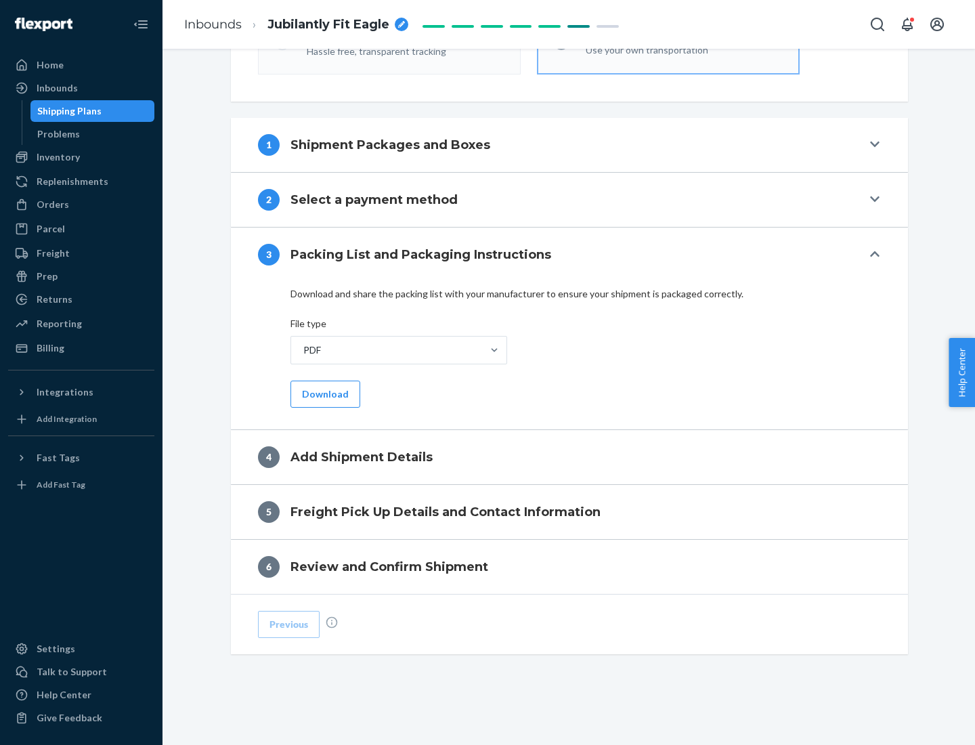
scroll to position [427, 0]
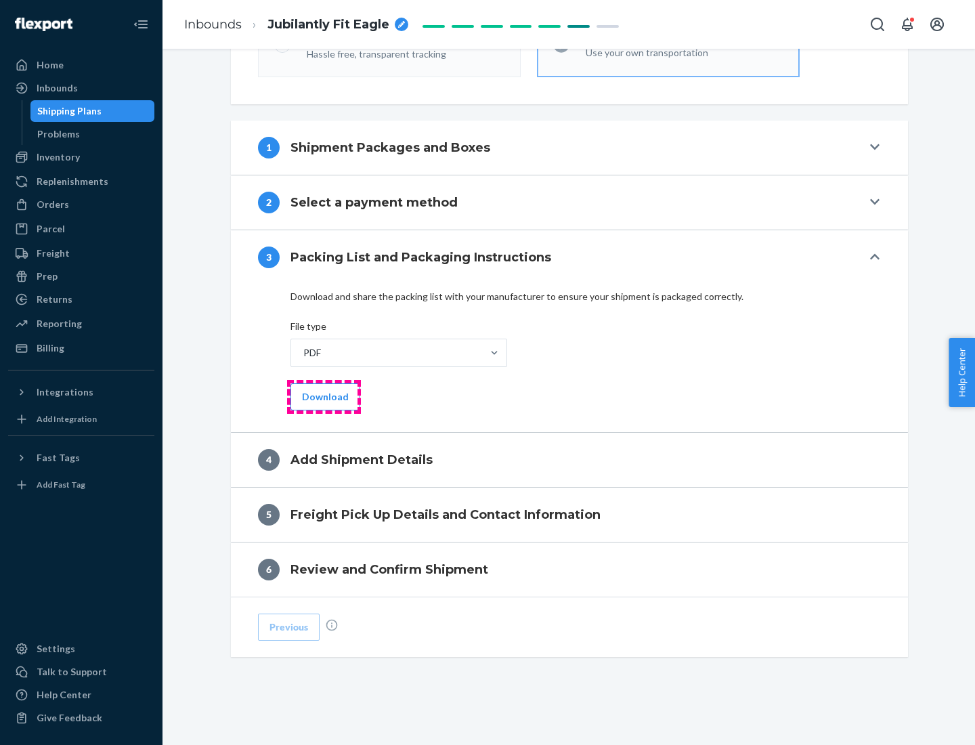
click at [324, 396] on button "Download" at bounding box center [326, 396] width 70 height 27
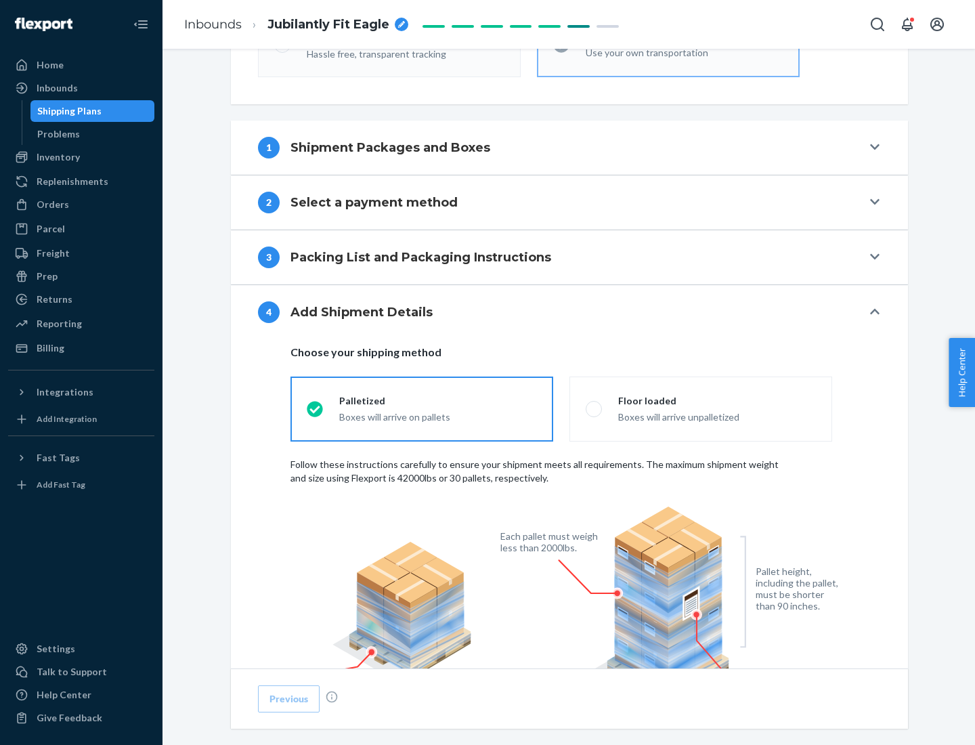
scroll to position [889, 0]
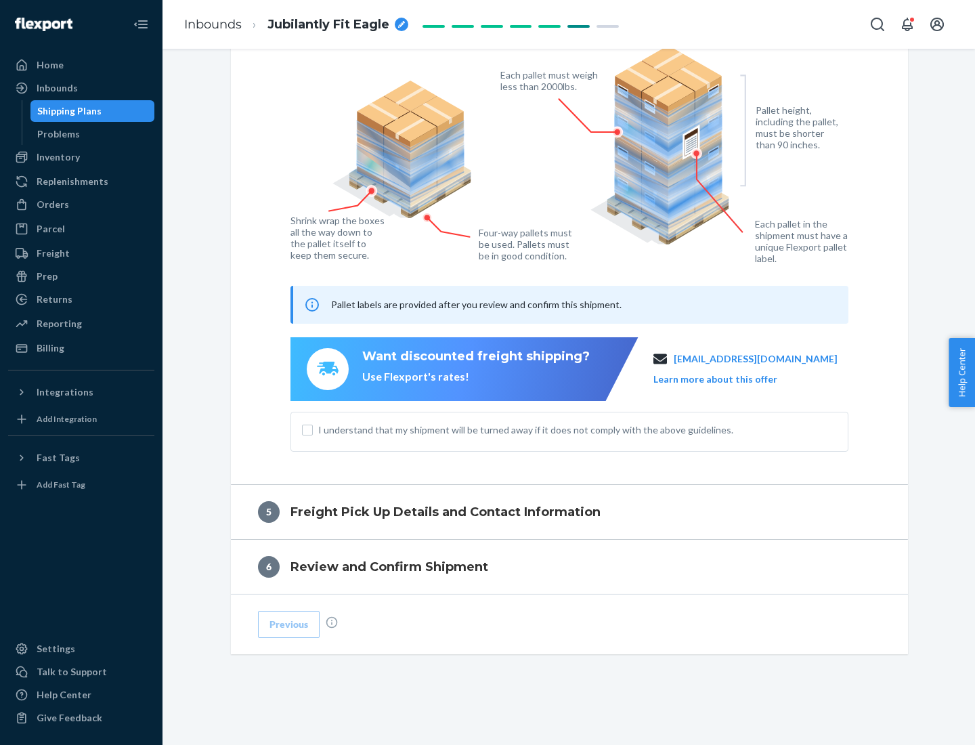
click at [570, 429] on span "I understand that my shipment will be turned away if it does not comply with th…" at bounding box center [577, 430] width 519 height 14
click at [313, 429] on input "I understand that my shipment will be turned away if it does not comply with th…" at bounding box center [307, 430] width 11 height 11
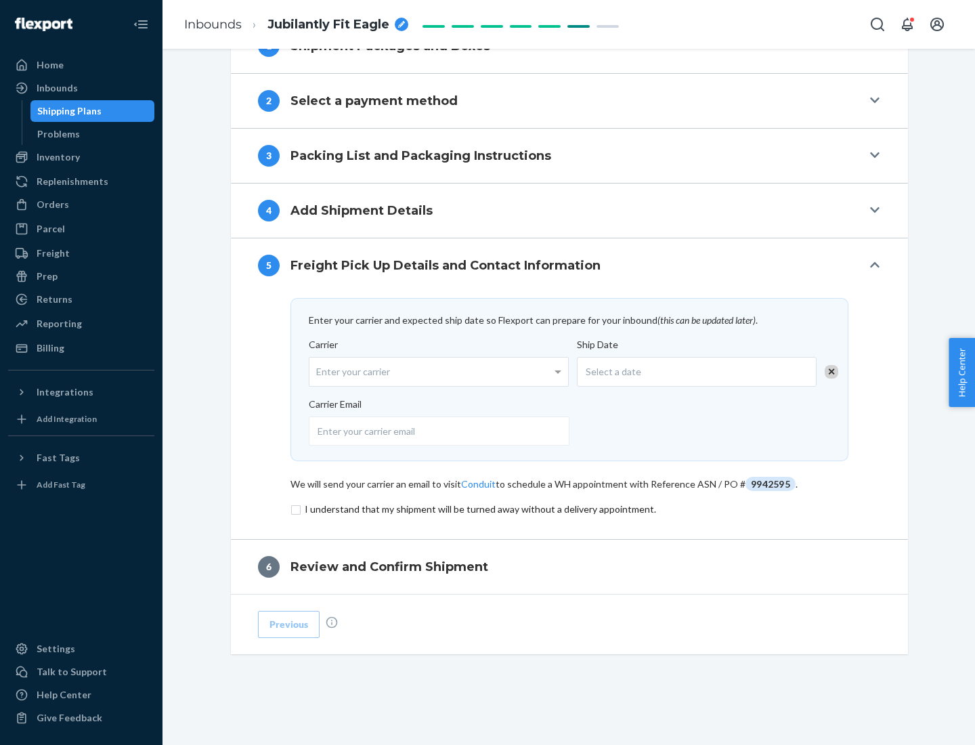
scroll to position [529, 0]
click at [570, 509] on input "checkbox" at bounding box center [570, 509] width 558 height 16
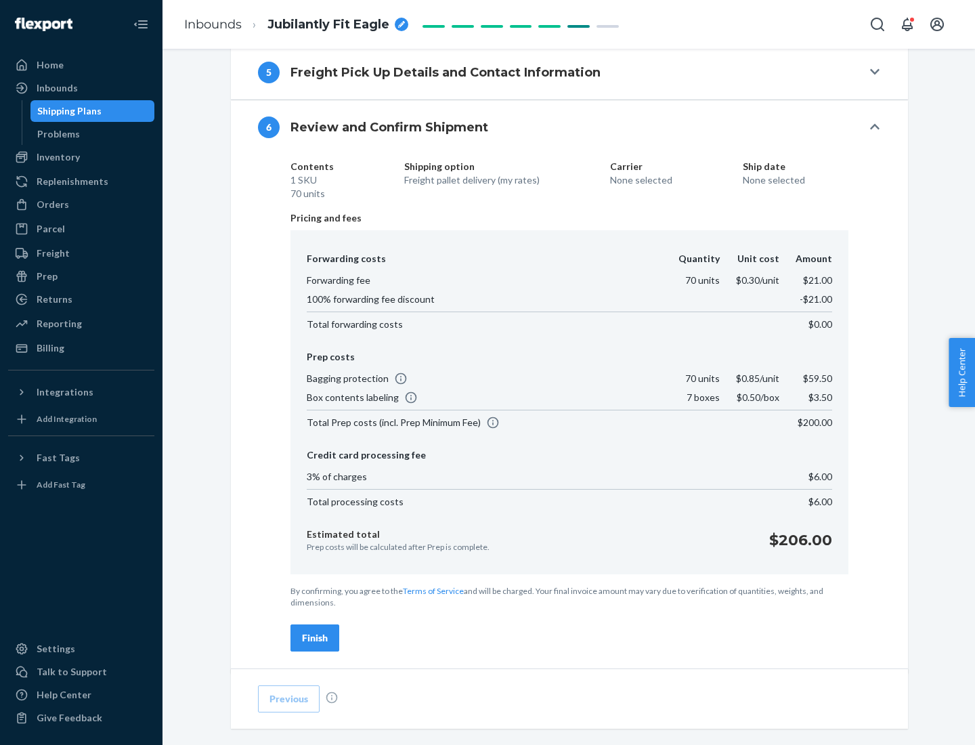
scroll to position [801, 0]
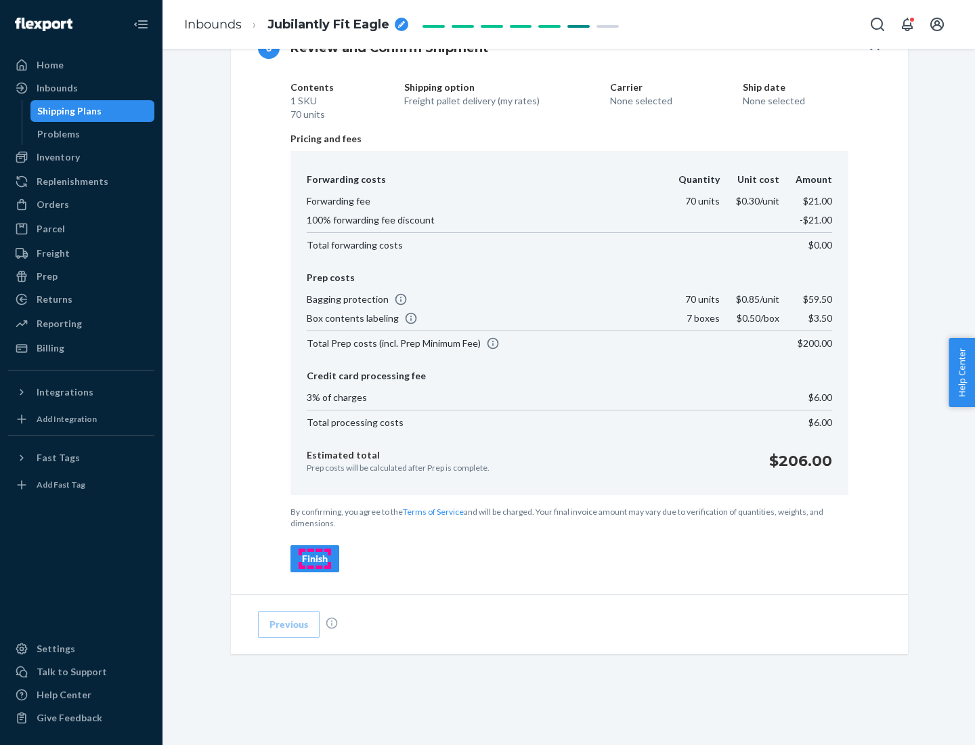
click at [315, 559] on div "Finish" at bounding box center [315, 559] width 26 height 14
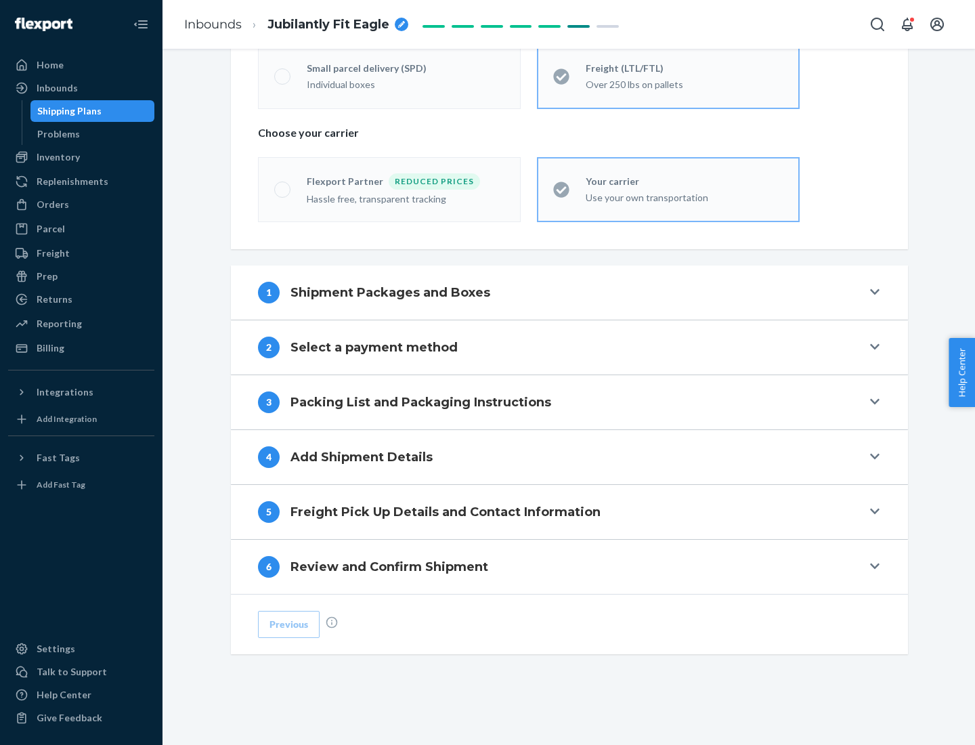
scroll to position [282, 0]
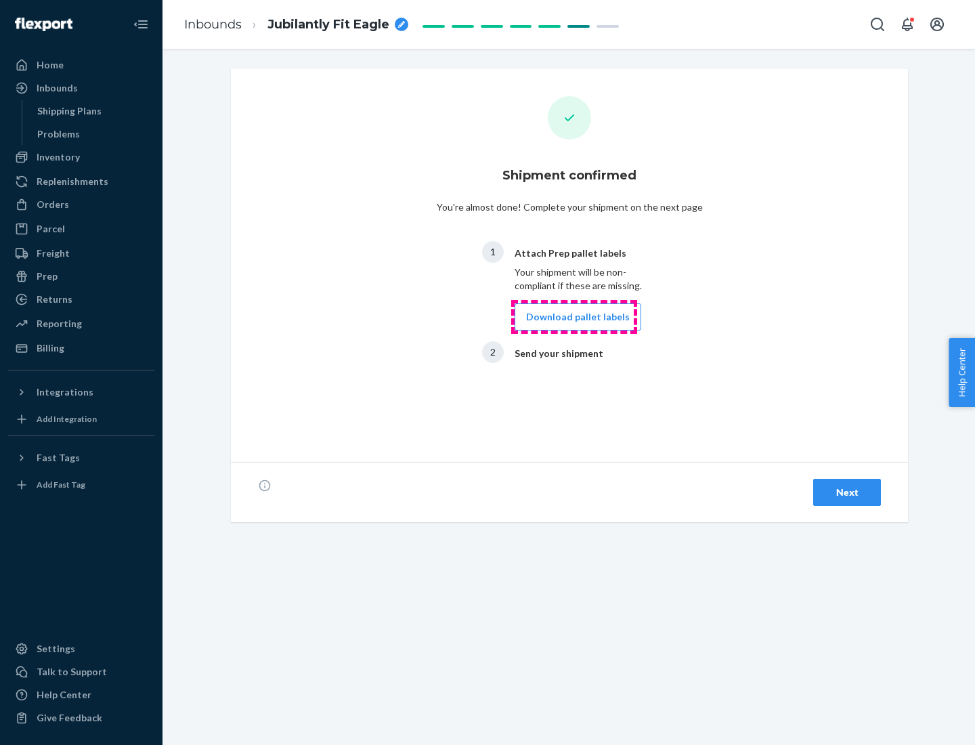
click at [574, 317] on button "Download pallet labels" at bounding box center [578, 316] width 127 height 27
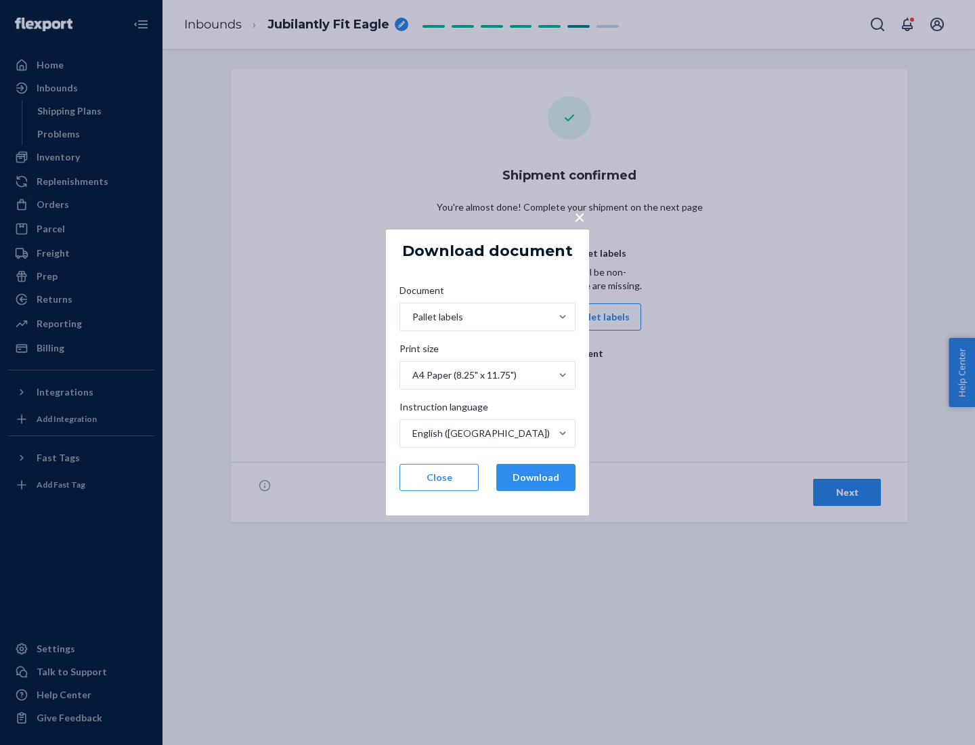
click at [536, 477] on button "Download" at bounding box center [535, 477] width 79 height 27
click at [579, 216] on span "×" at bounding box center [579, 216] width 11 height 23
